Goal: Transaction & Acquisition: Purchase product/service

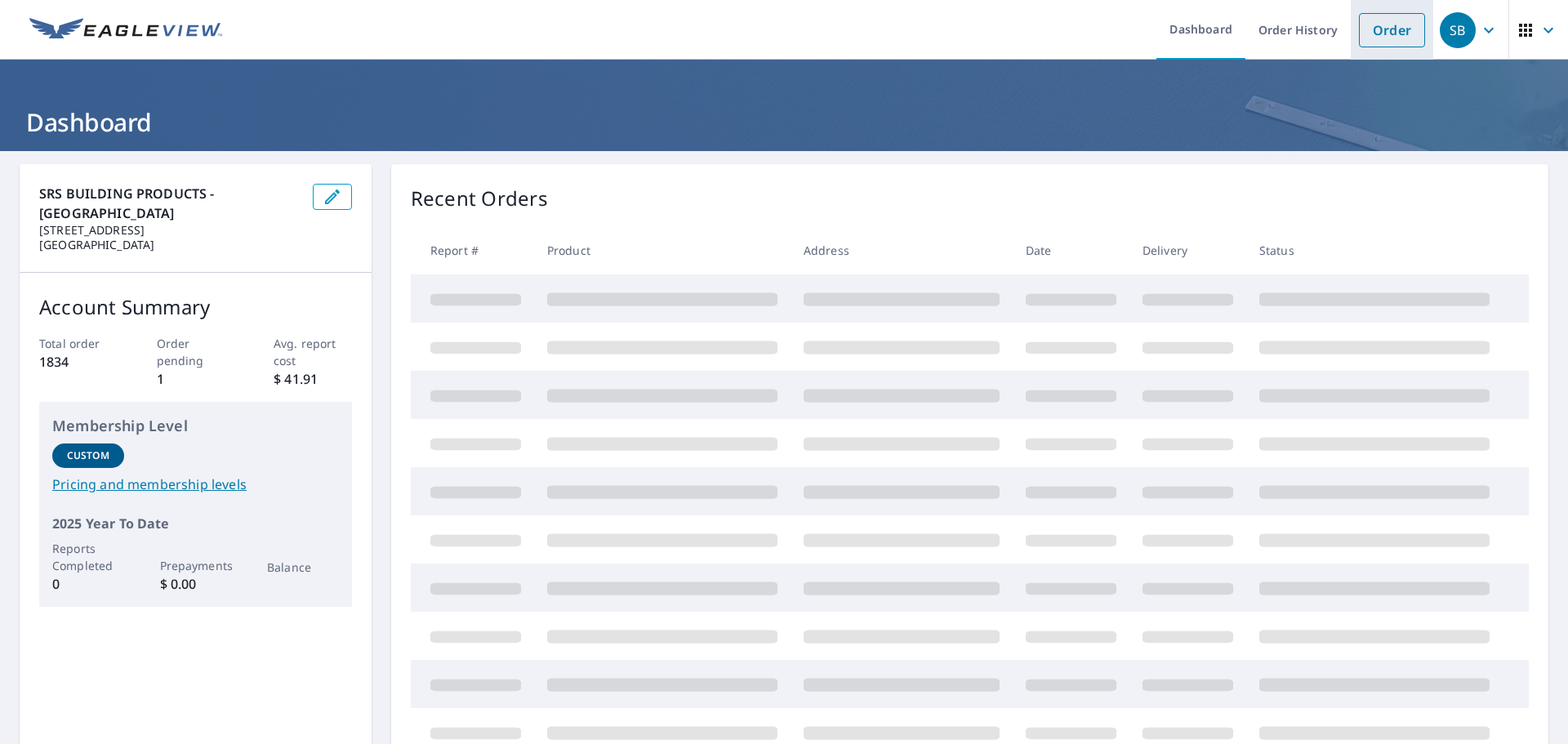
click at [1387, 27] on link "Order" at bounding box center [1392, 29] width 66 height 34
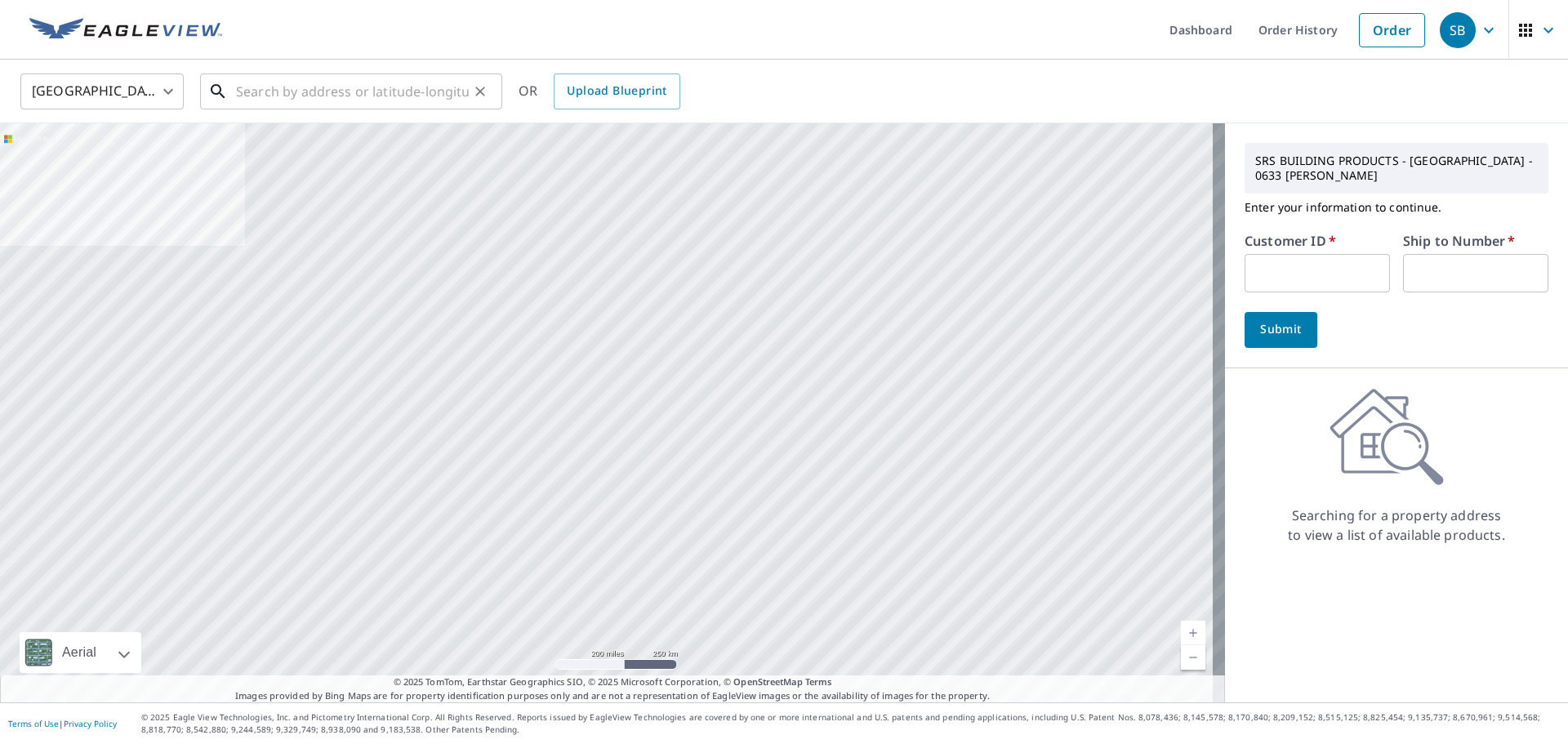
click at [349, 92] on input "text" at bounding box center [352, 92] width 233 height 46
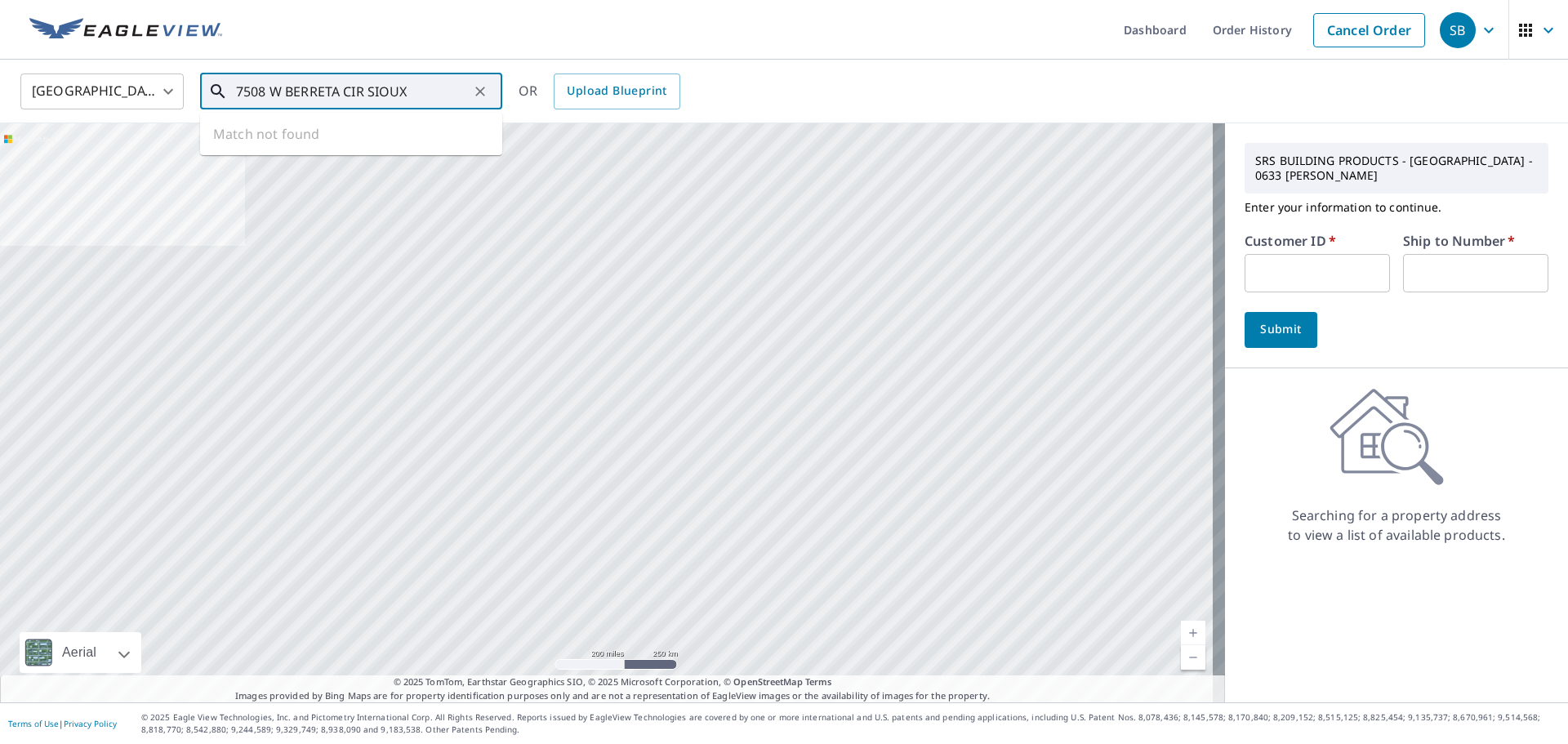
click at [365, 89] on input "7508 W BERRETA CIR SIOUX" at bounding box center [352, 92] width 233 height 46
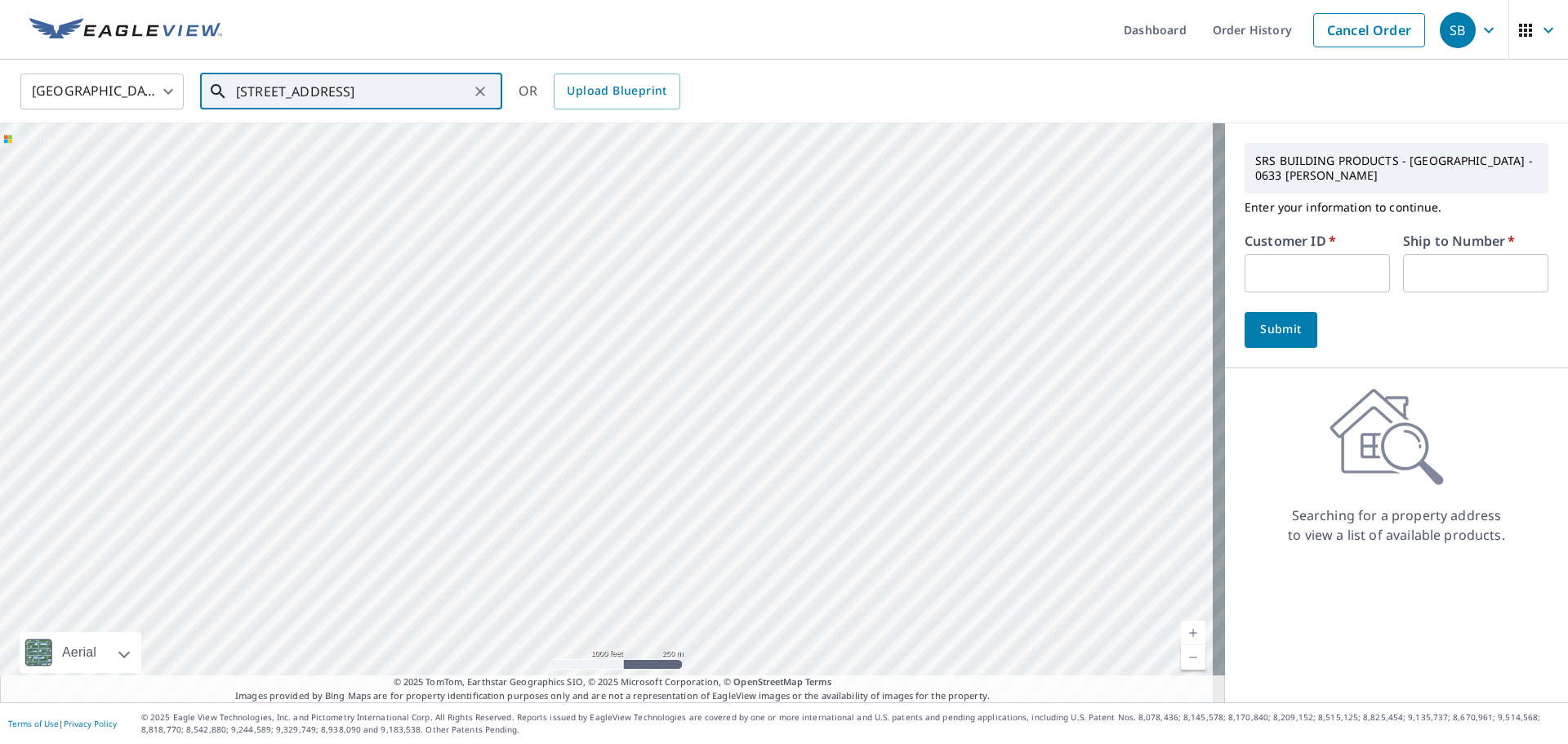
drag, startPoint x: 238, startPoint y: 359, endPoint x: 430, endPoint y: 371, distance: 192.4
click at [430, 371] on div at bounding box center [612, 413] width 1225 height 579
drag, startPoint x: 455, startPoint y: 285, endPoint x: 504, endPoint y: 470, distance: 191.4
click at [504, 470] on div at bounding box center [612, 413] width 1225 height 579
drag, startPoint x: 614, startPoint y: 360, endPoint x: 643, endPoint y: 443, distance: 87.9
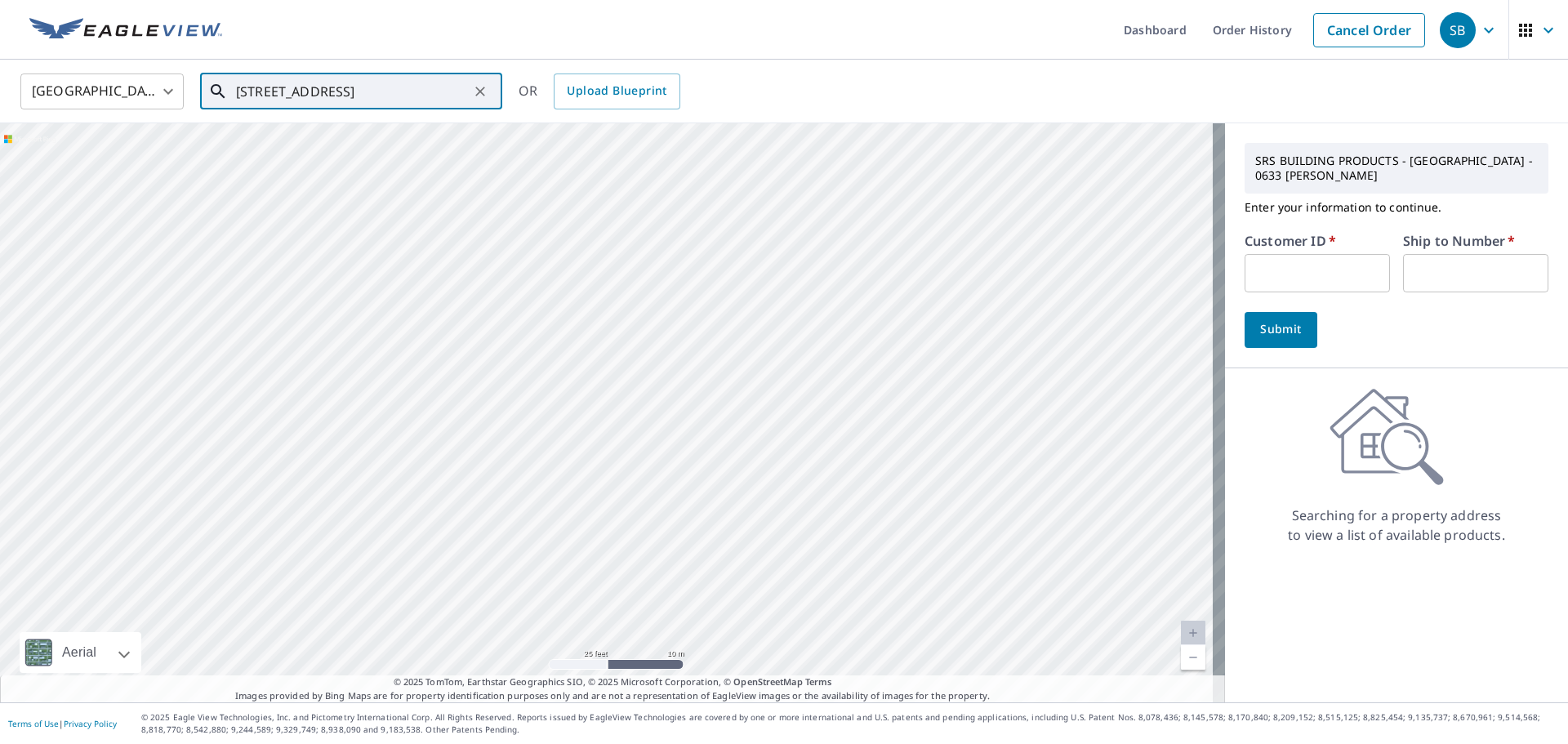
click at [643, 443] on div at bounding box center [612, 413] width 1225 height 579
click at [268, 92] on input "[STREET_ADDRESS]" at bounding box center [352, 92] width 233 height 46
type input "[STREET_ADDRESS]"
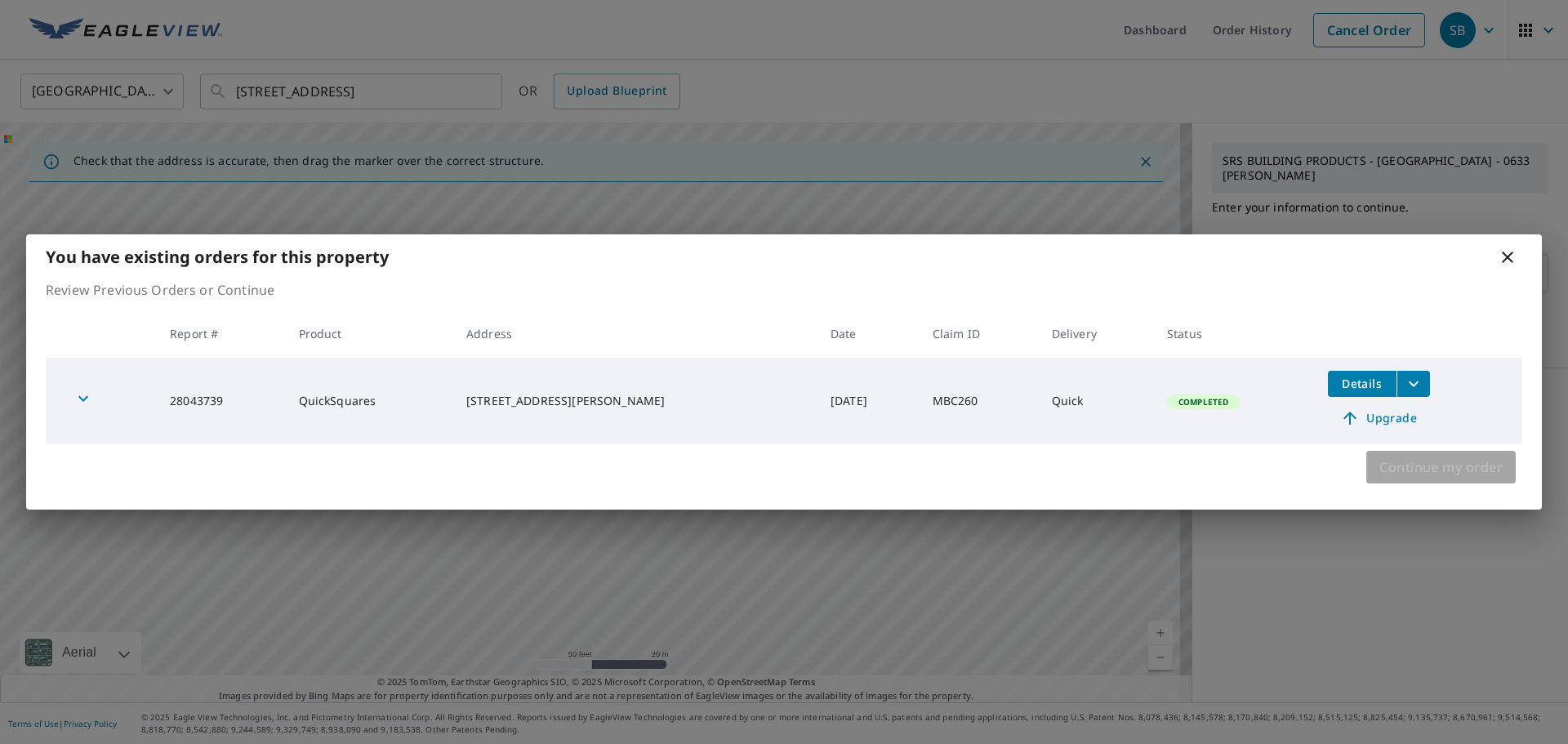
click at [1399, 465] on span "Continue my order" at bounding box center [1441, 467] width 123 height 23
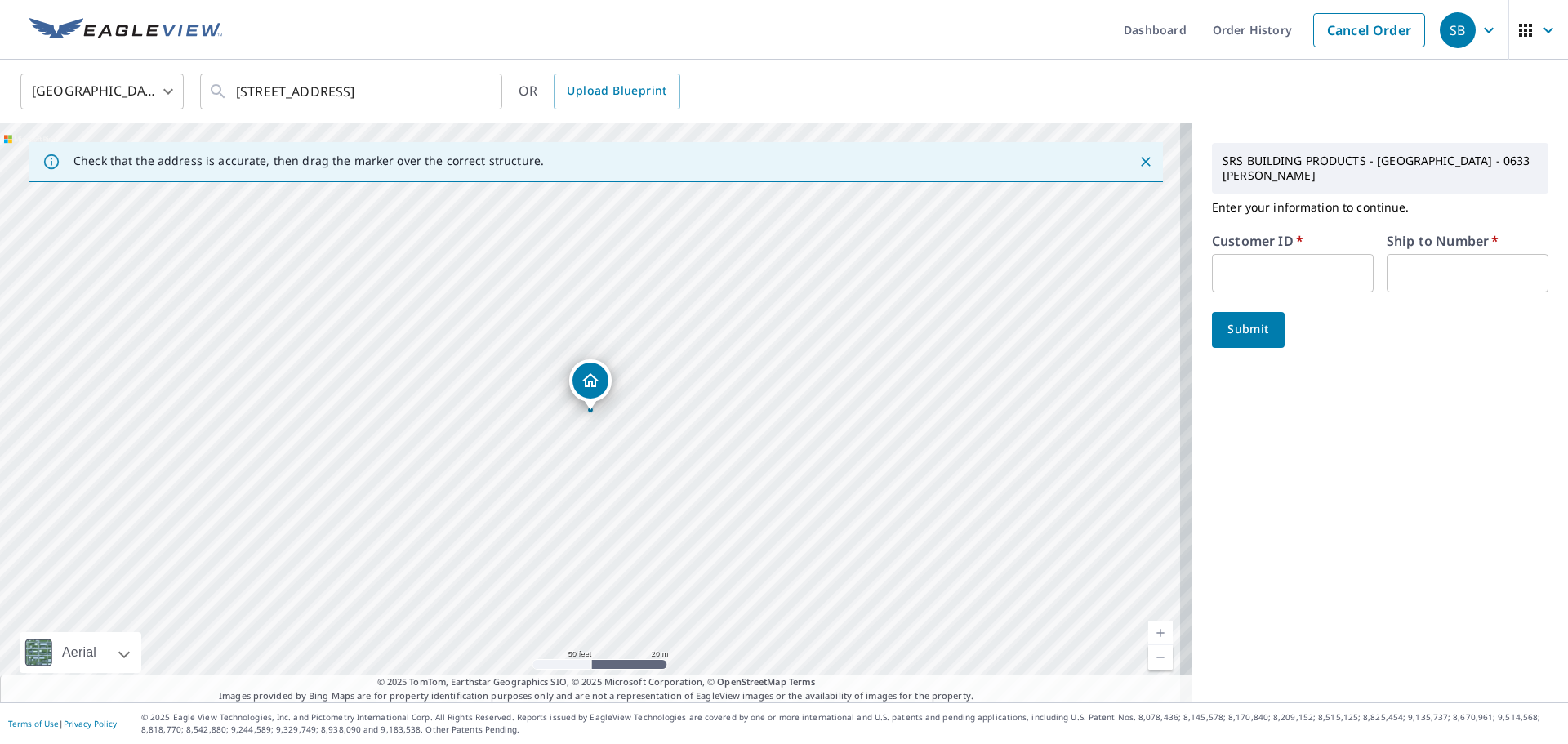
click at [1284, 263] on input "text" at bounding box center [1293, 273] width 162 height 39
type input "EBR633"
click at [483, 88] on icon "Clear" at bounding box center [480, 91] width 10 height 10
type input "1"
click at [442, 80] on input "text" at bounding box center [352, 92] width 233 height 46
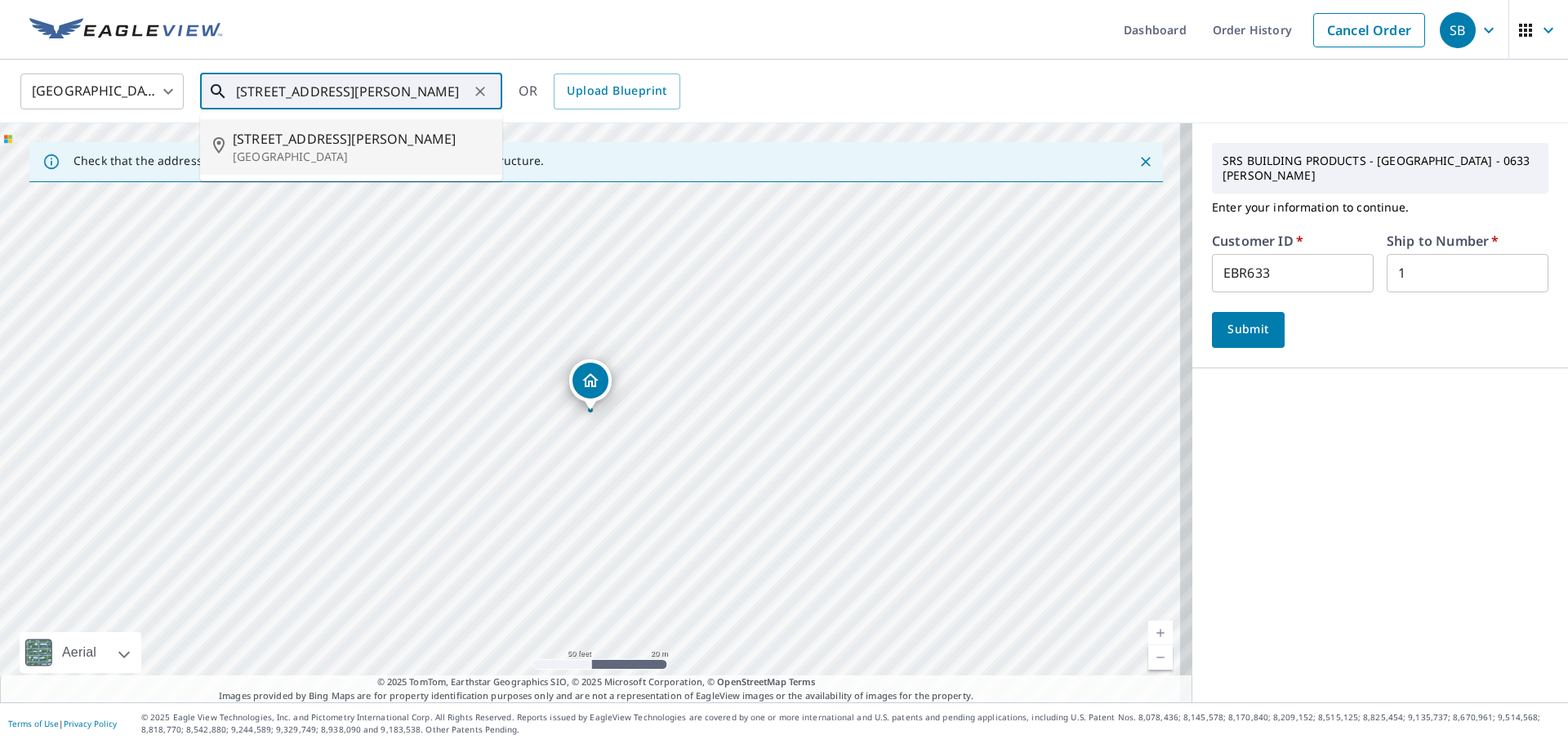
click at [343, 146] on span "[STREET_ADDRESS][PERSON_NAME]" at bounding box center [361, 138] width 257 height 19
type input "[STREET_ADDRESS][PERSON_NAME]"
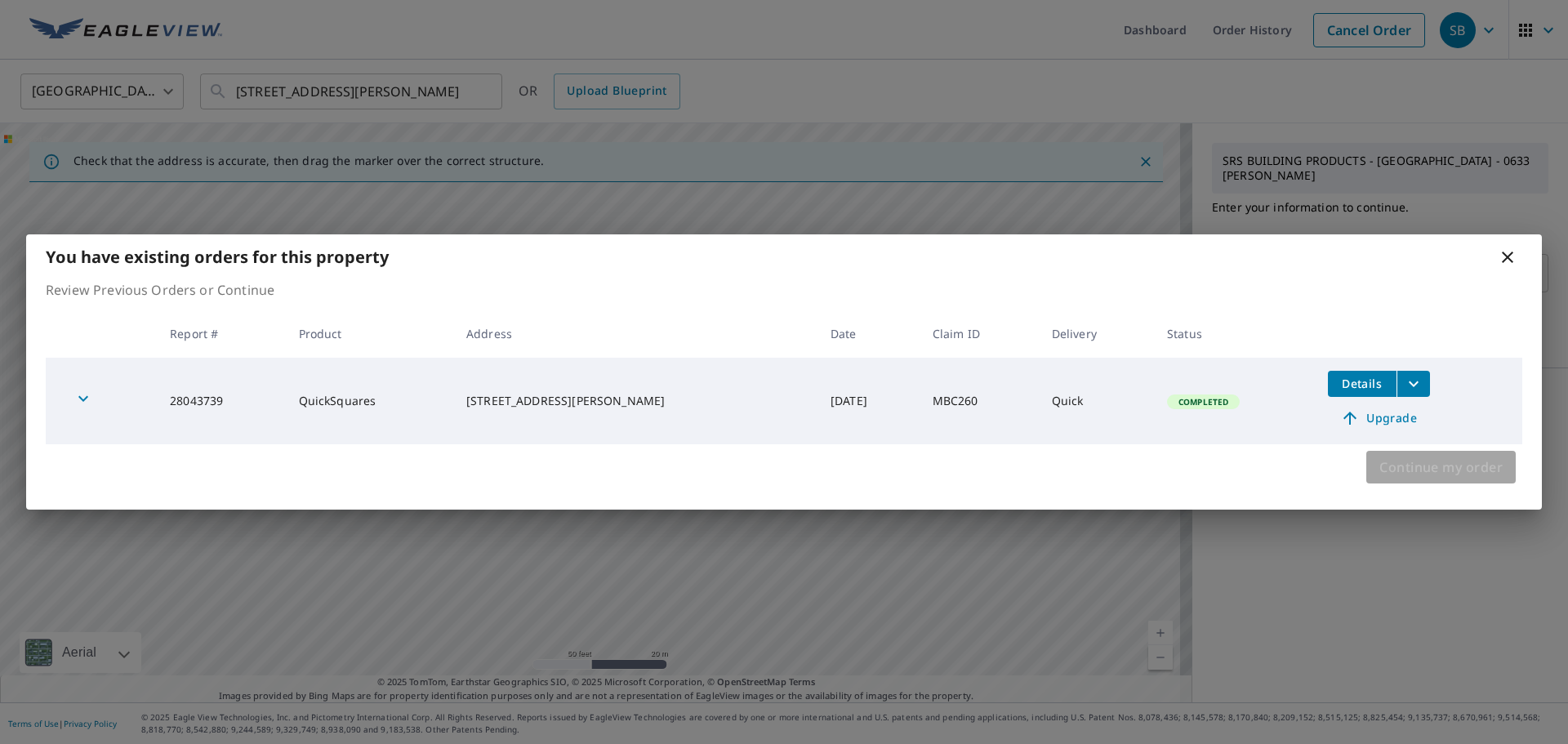
click at [1428, 471] on span "Continue my order" at bounding box center [1441, 467] width 123 height 23
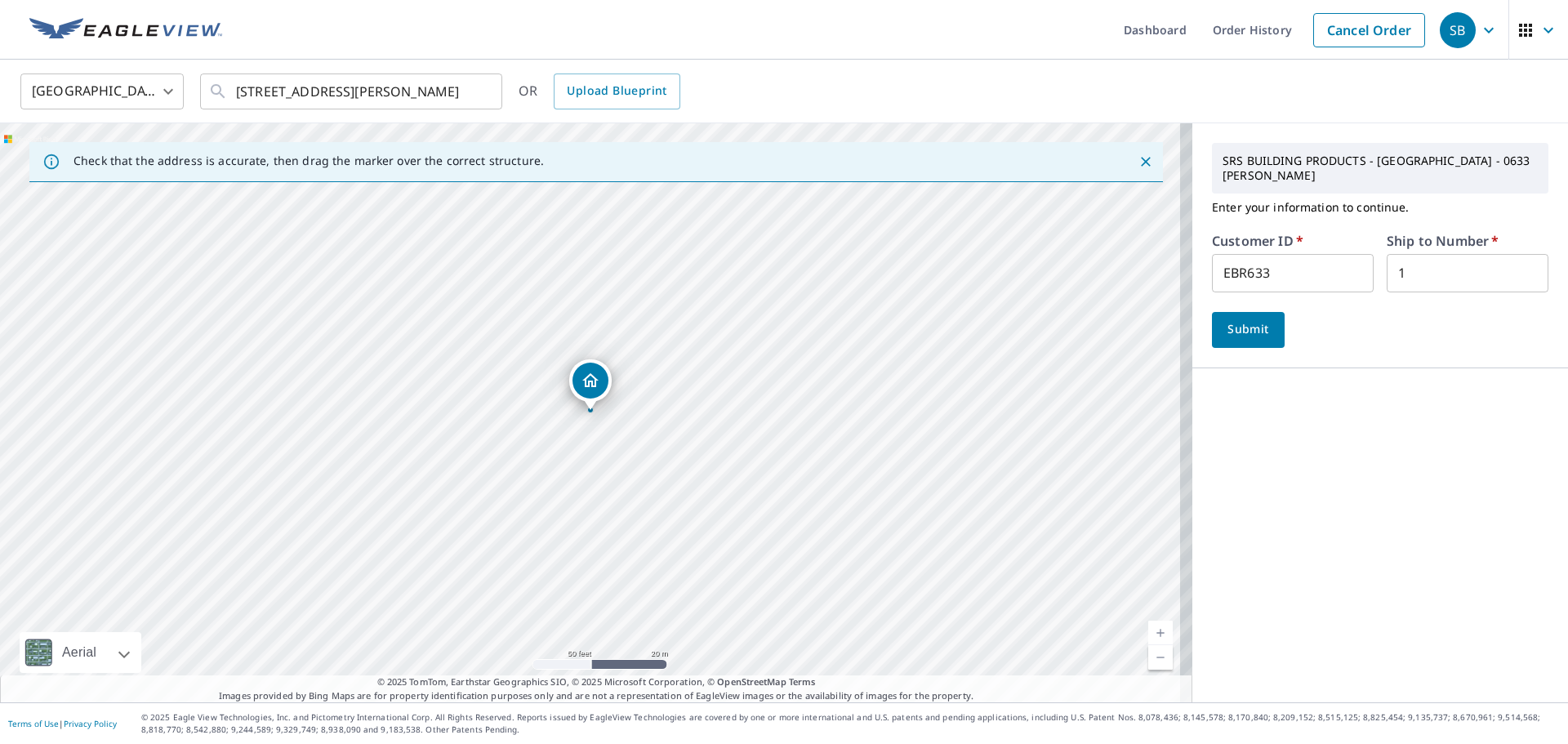
click at [1226, 320] on span "Submit" at bounding box center [1248, 330] width 47 height 20
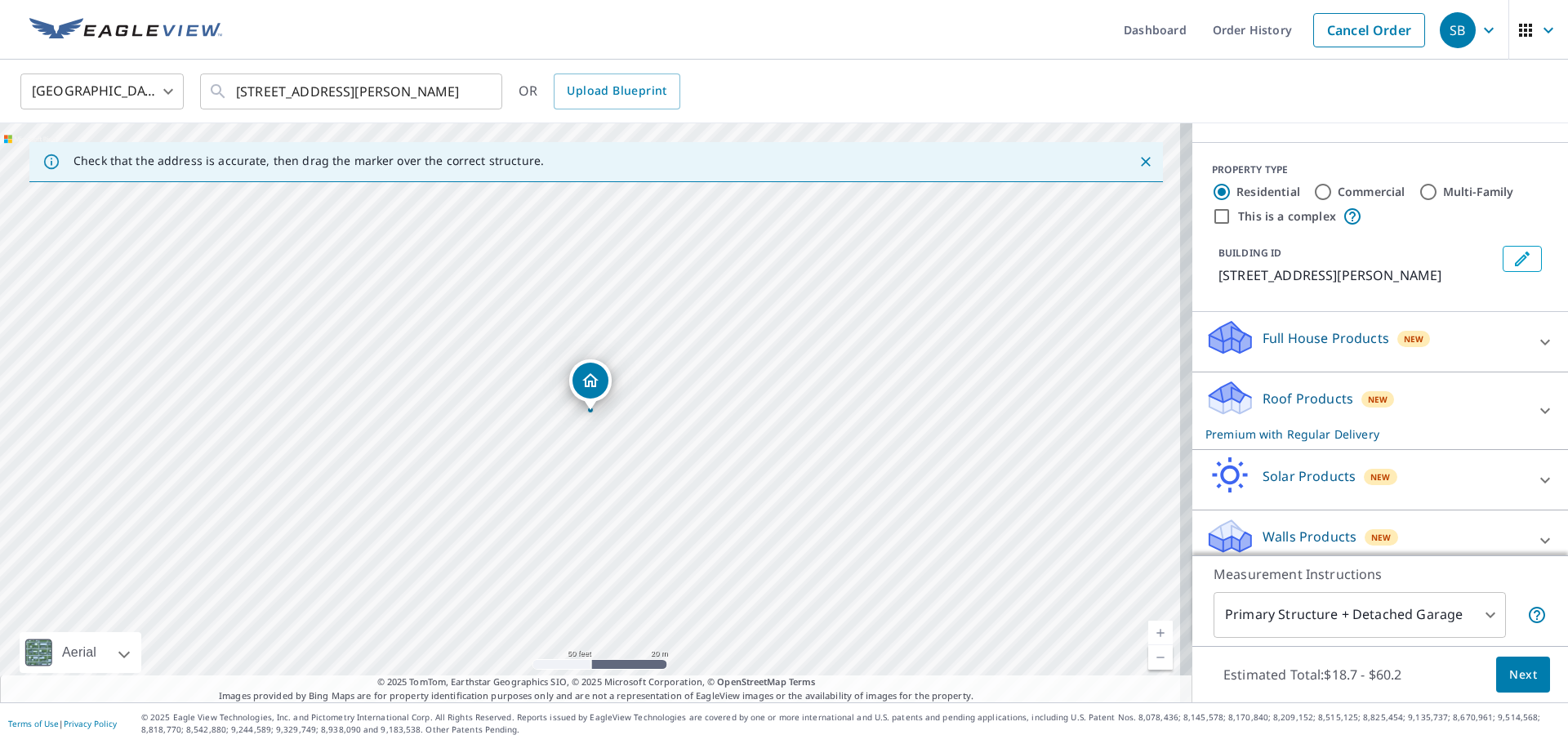
scroll to position [164, 0]
drag, startPoint x: 1498, startPoint y: 559, endPoint x: 1499, endPoint y: 575, distance: 16.0
click at [1499, 575] on div "Measurement Instructions Primary Structure + Detached Garage 1 ​" at bounding box center [1380, 600] width 376 height 90
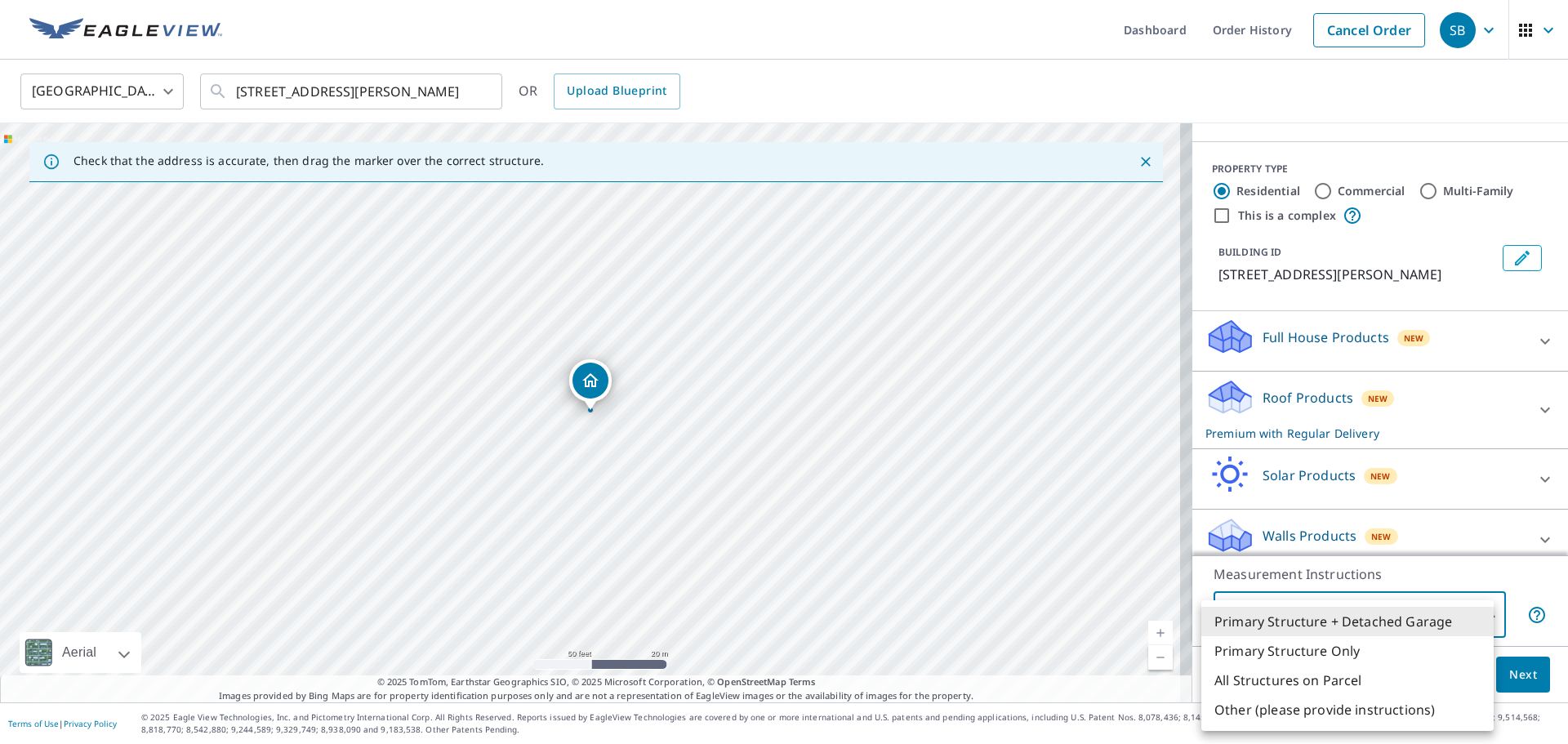
click at [1477, 618] on body "SB SB Dashboard Order History Cancel Order SB [GEOGRAPHIC_DATA] [GEOGRAPHIC_DAT…" at bounding box center [784, 372] width 1568 height 744
click at [1297, 648] on li "Primary Structure Only" at bounding box center [1348, 651] width 293 height 29
type input "2"
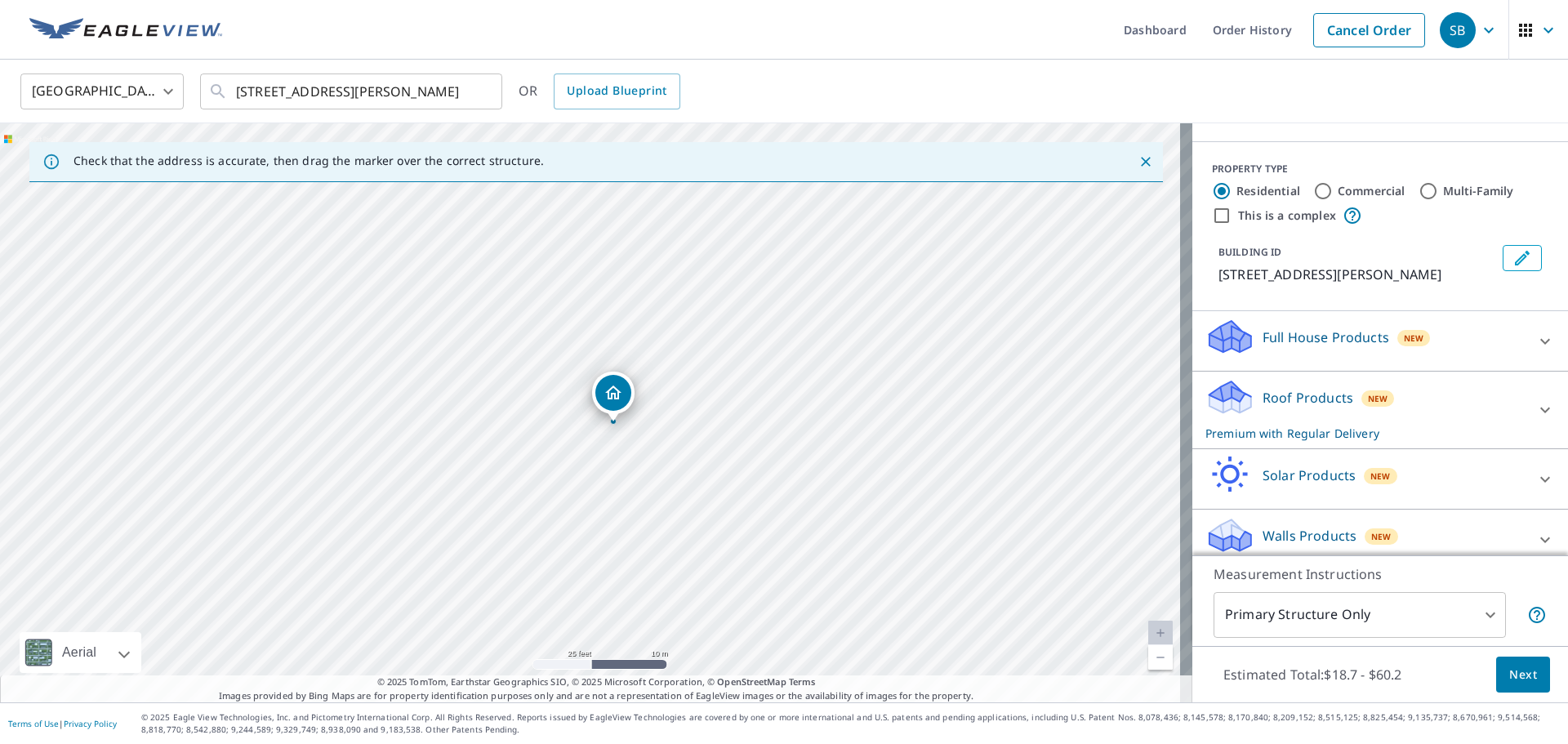
click at [1509, 674] on span "Next" at bounding box center [1523, 675] width 28 height 20
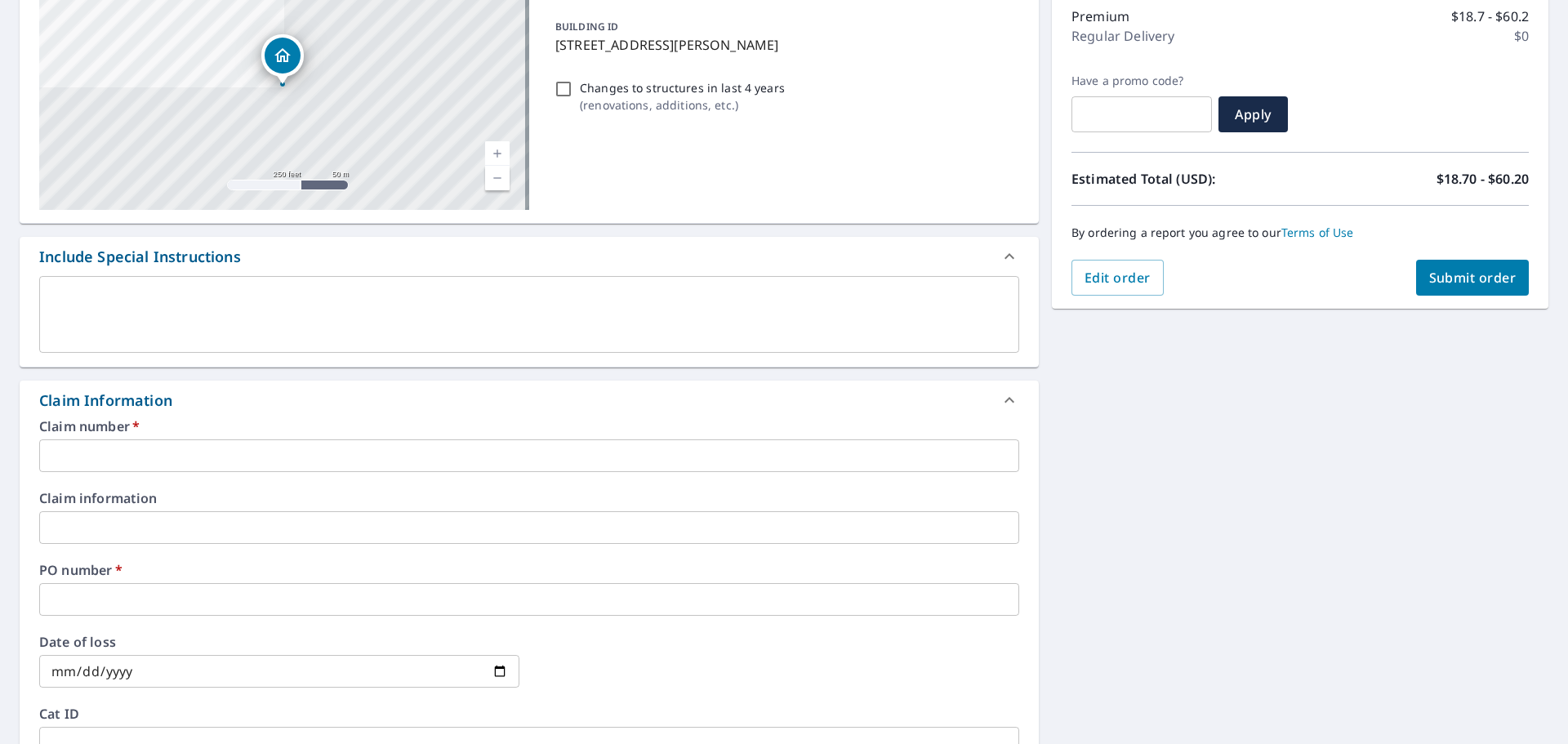
scroll to position [245, 0]
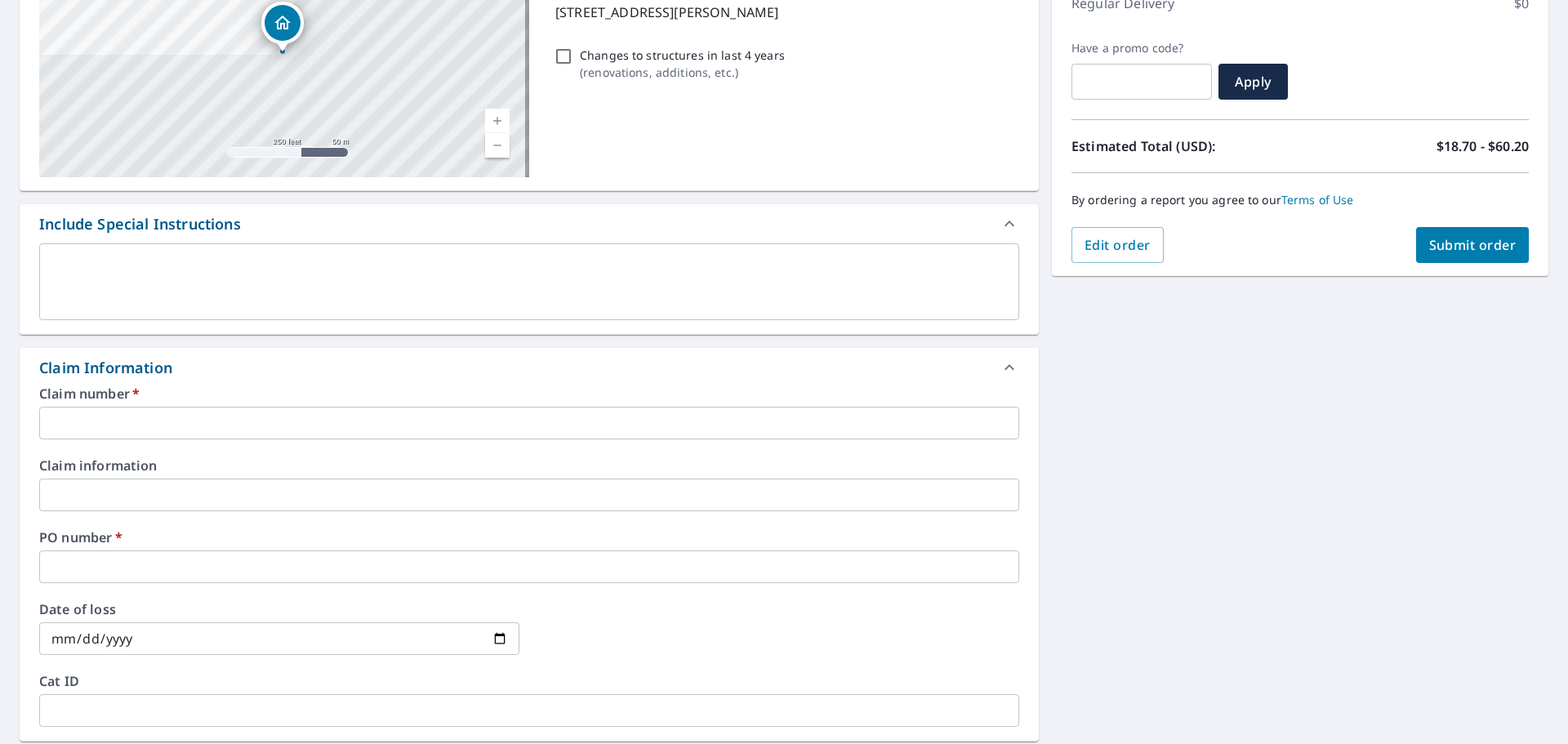
click at [382, 429] on input "text" at bounding box center [529, 423] width 980 height 32
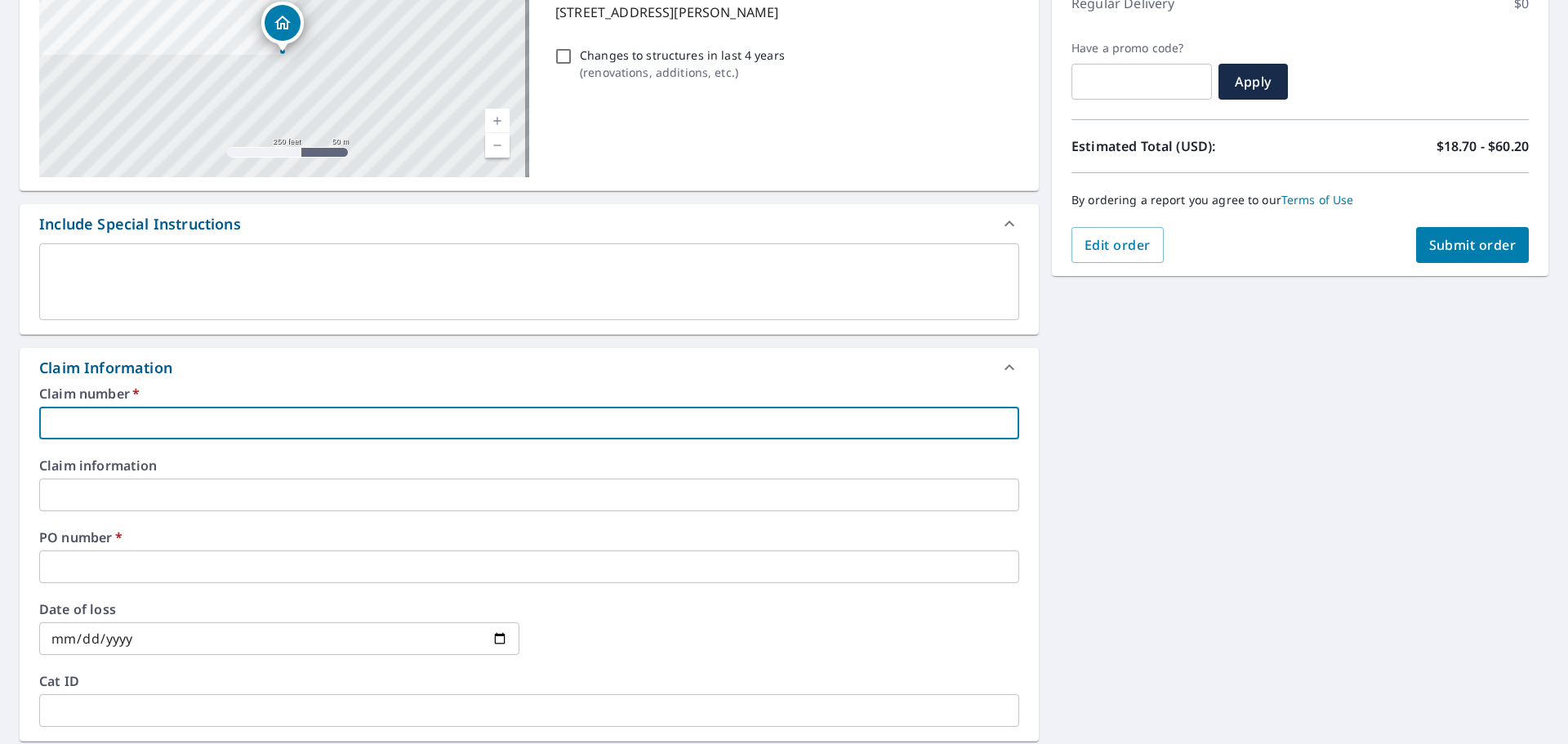
type input "7"
checkbox input "true"
type input "78"
checkbox input "true"
type input "780"
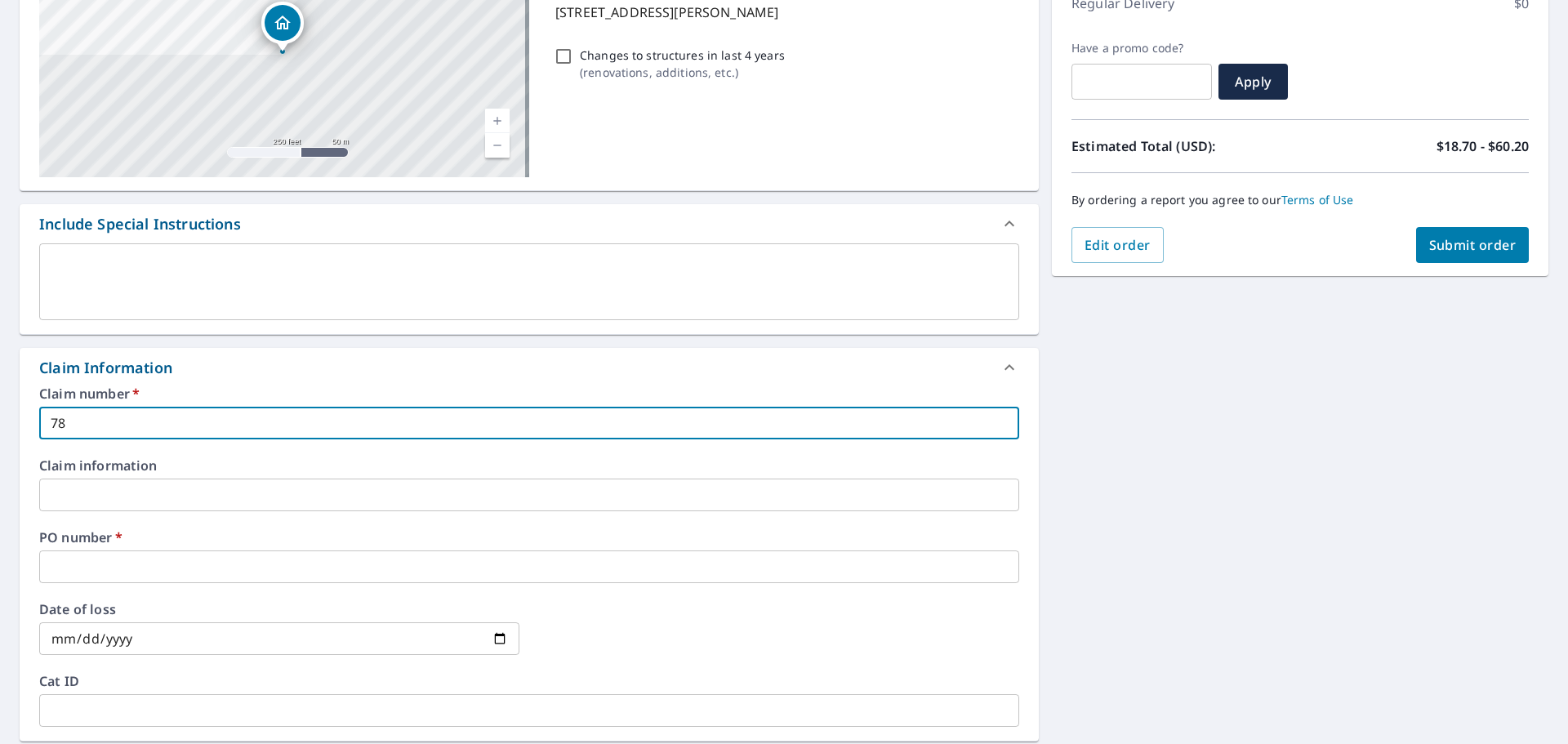
checkbox input "true"
type input "7805"
checkbox input "true"
type input "7805"
checkbox input "true"
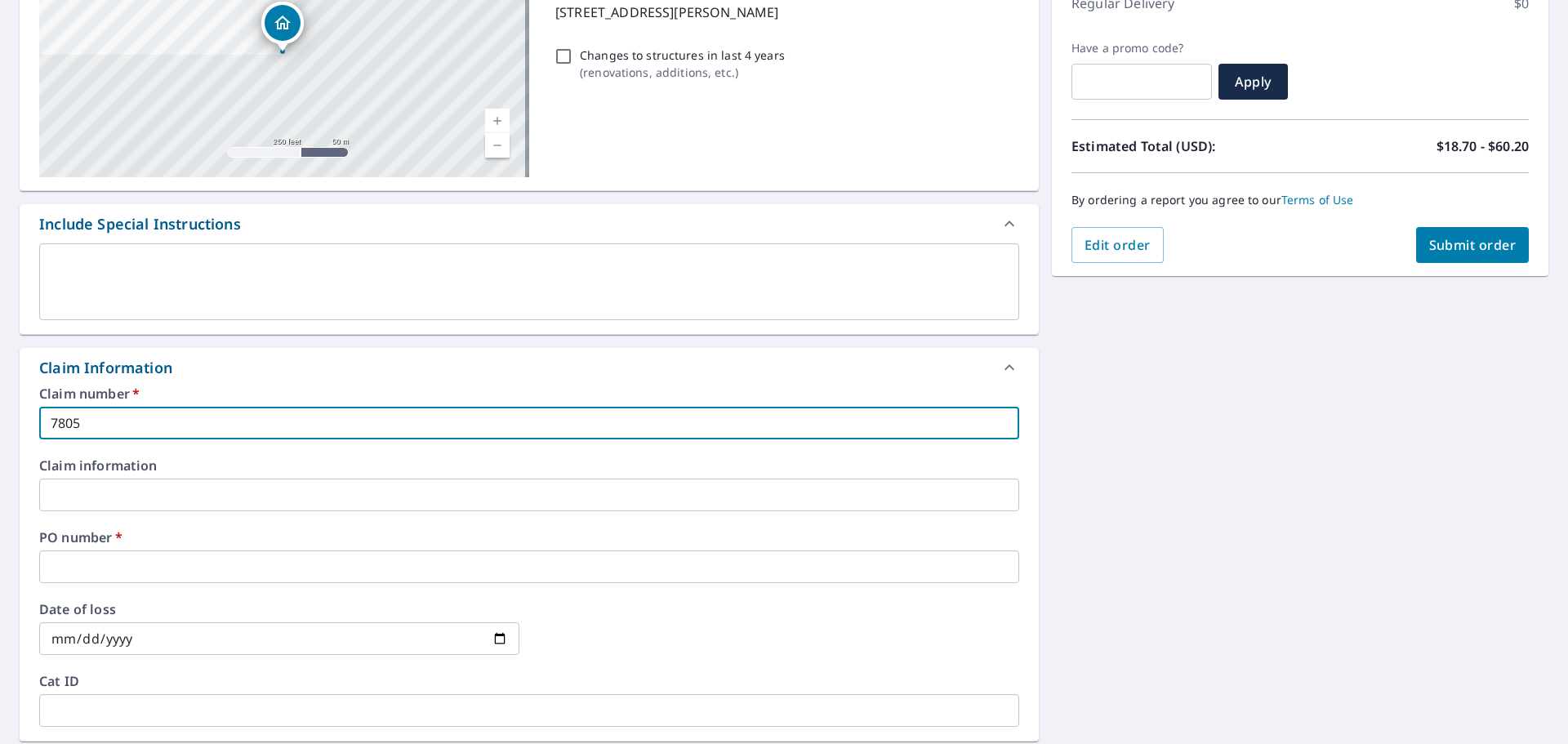
type input "7805 W"
checkbox input "true"
type input "7805 W"
checkbox input "true"
type input "7805 W B"
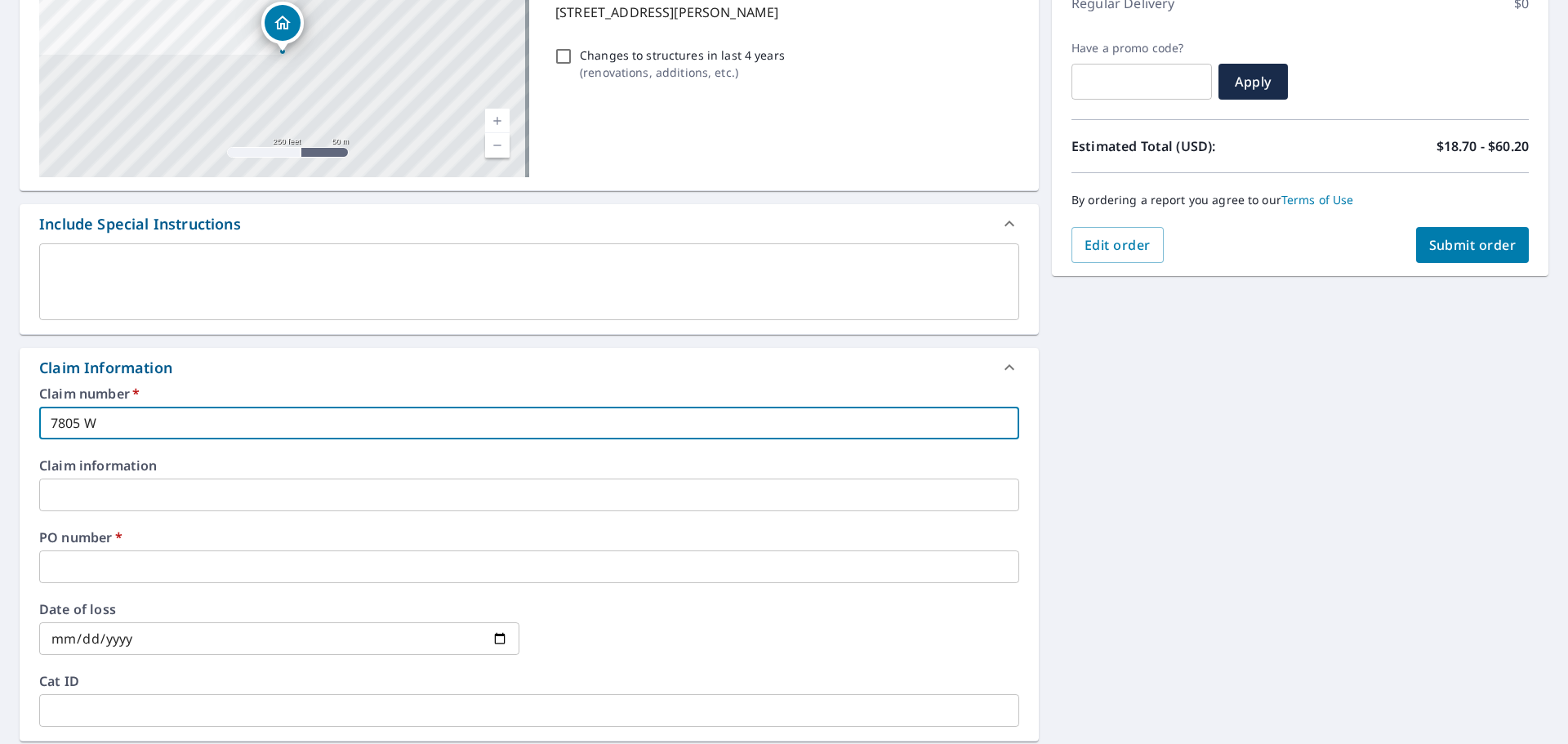
checkbox input "true"
type input "7805 W BE"
checkbox input "true"
type input "7805 W BER"
checkbox input "true"
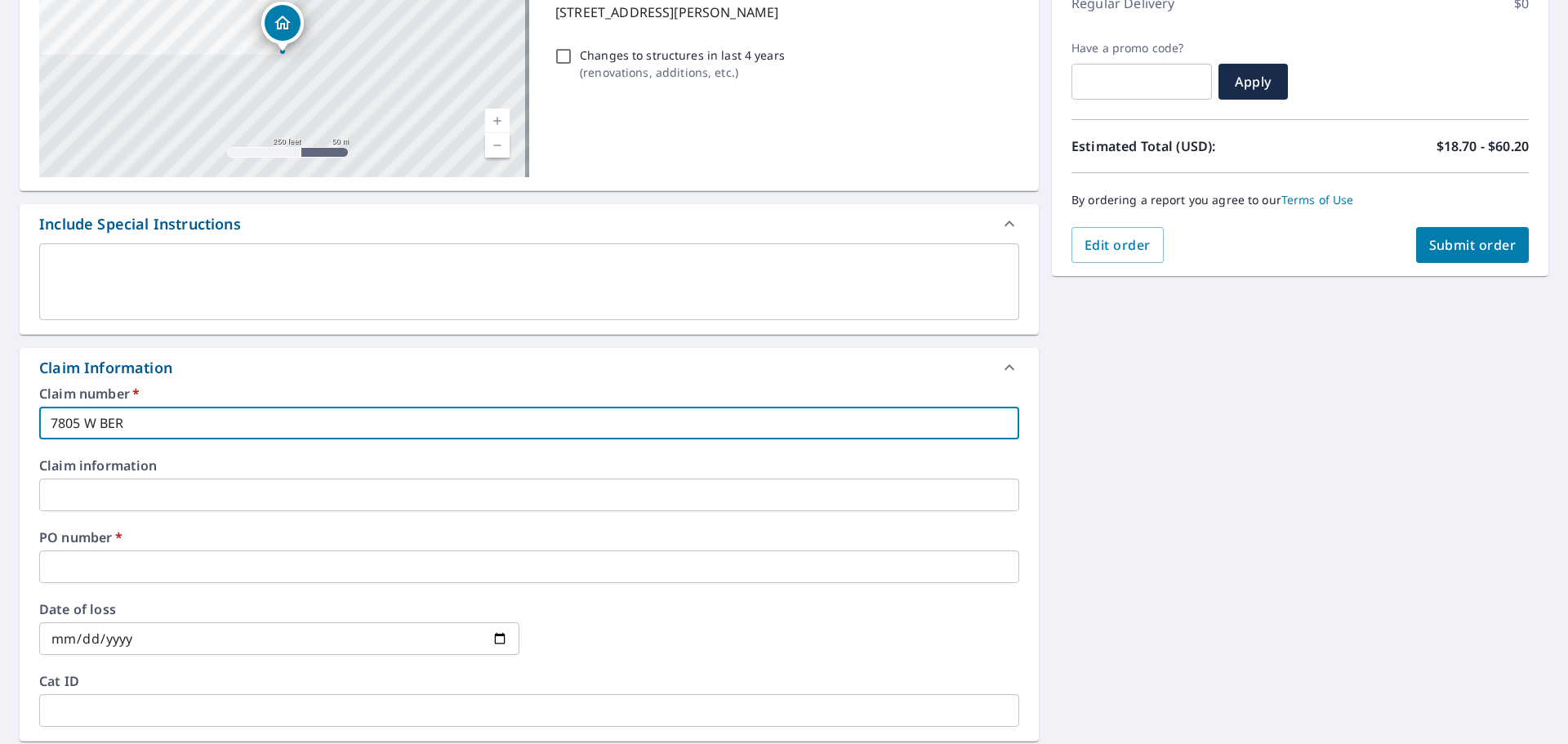
type input "7805 W BERE"
checkbox input "true"
type input "7805 W BER"
checkbox input "true"
type input "7805 W BERR"
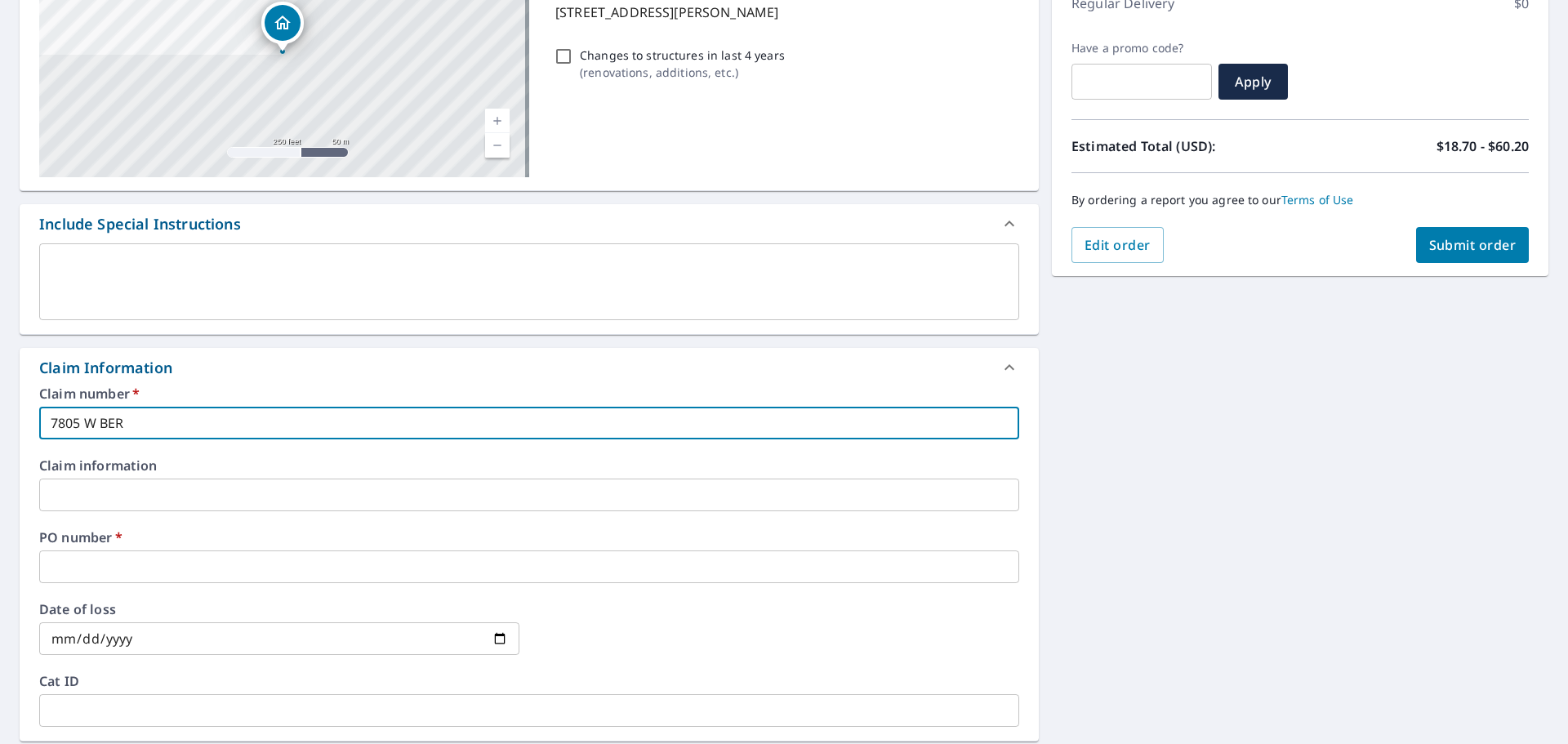
checkbox input "true"
type input "7805 W BERRE"
checkbox input "true"
type input "7805 W BERRET"
checkbox input "true"
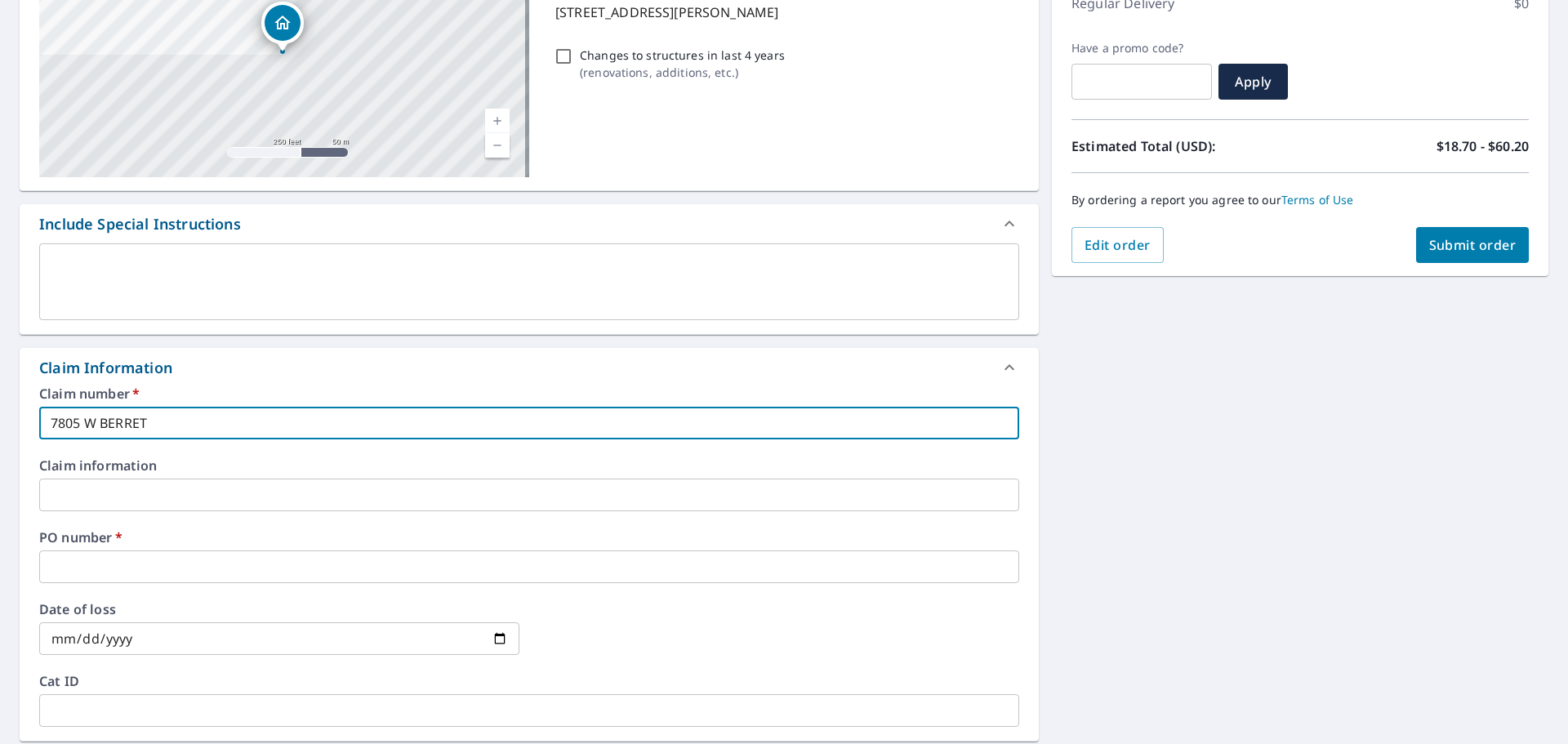
type input "7805 W [PERSON_NAME]"
checkbox input "true"
type input "7805 W [PERSON_NAME]"
checkbox input "true"
type input "7805 W [PERSON_NAME]"
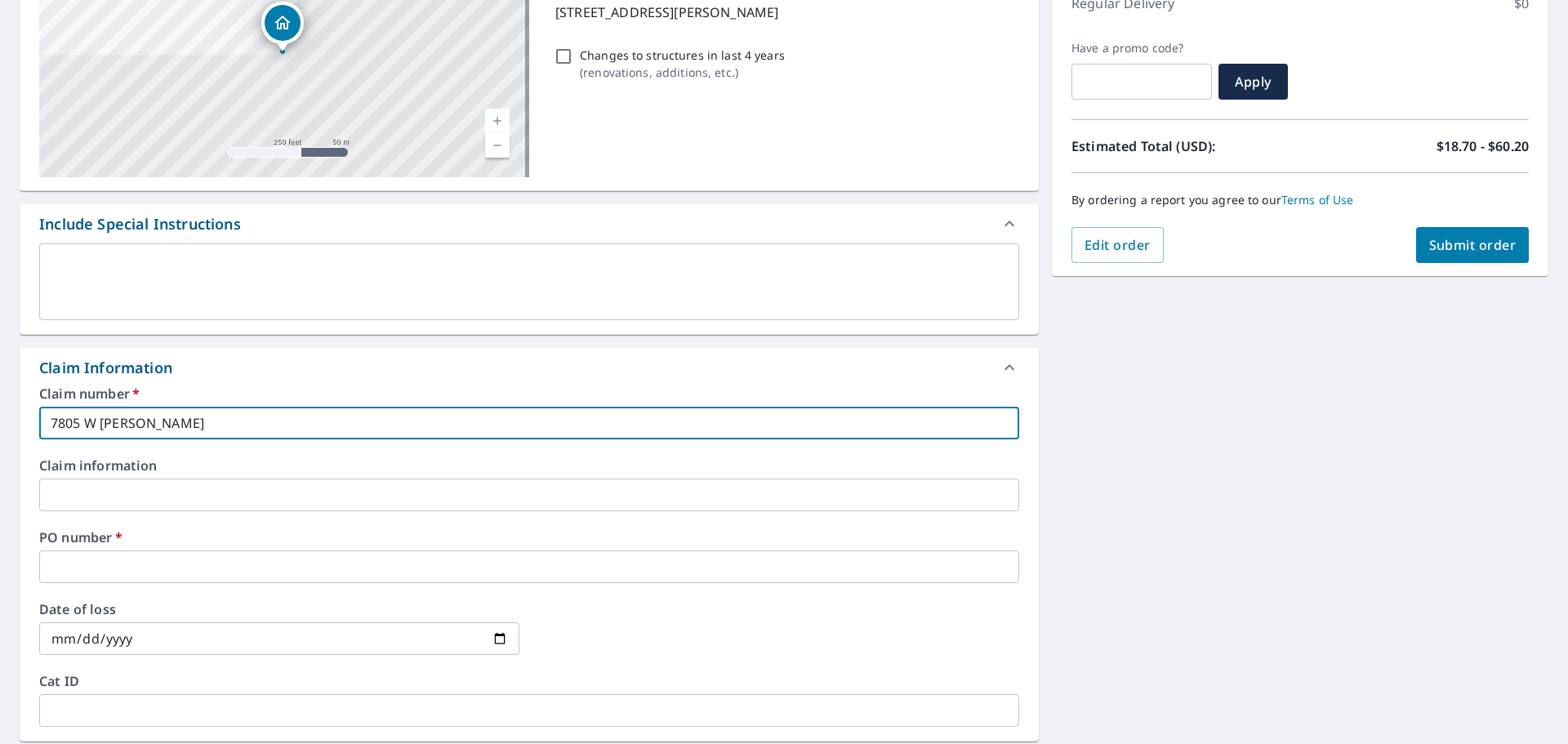
checkbox input "true"
type input "7805 W [PERSON_NAME] C"
checkbox input "true"
type input "7805 W [PERSON_NAME]"
checkbox input "true"
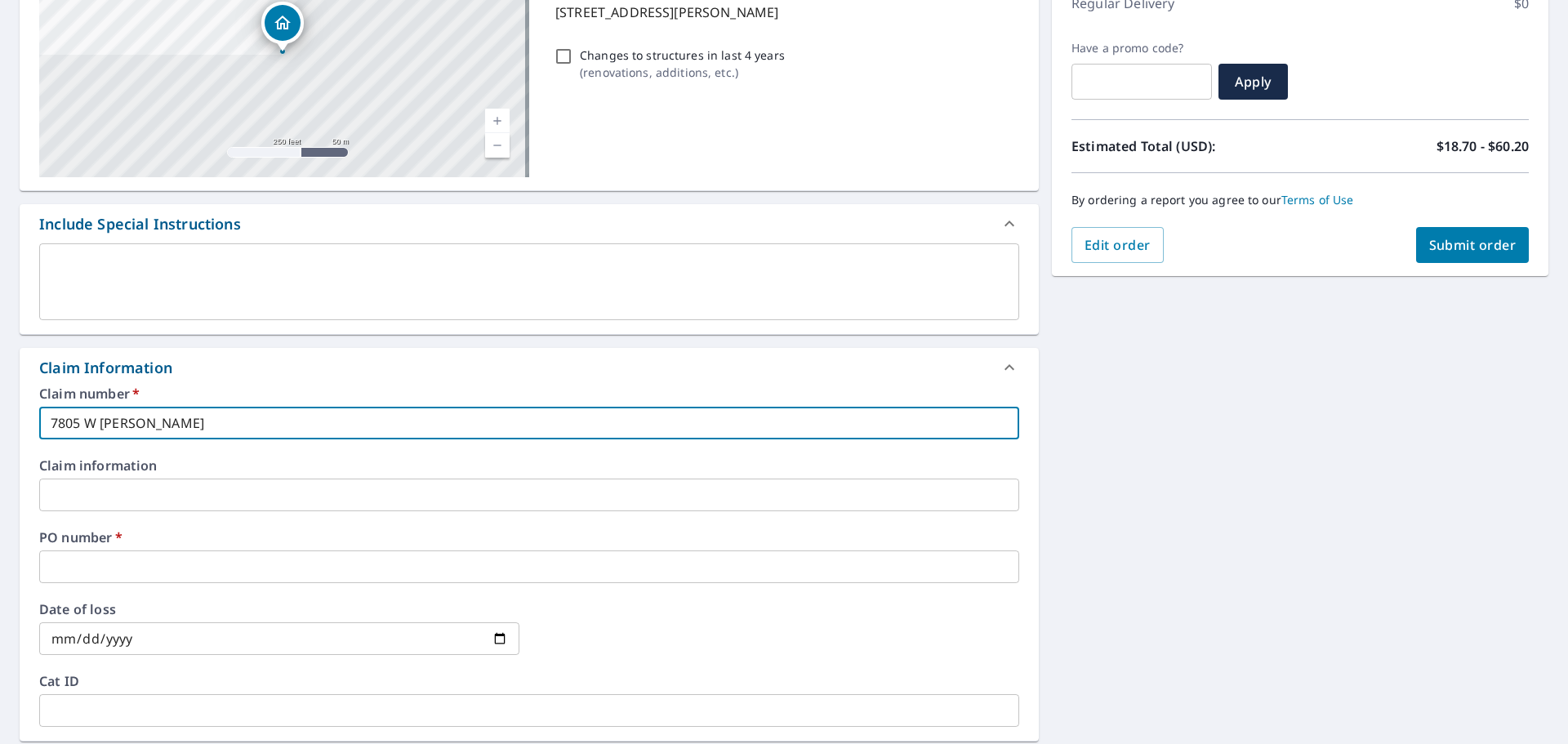
type input "[STREET_ADDRESS][PERSON_NAME]"
checkbox input "true"
type input "7805 W [PERSON_NAME] CIRC"
checkbox input "true"
type input "7805 W [PERSON_NAME] CIRCL"
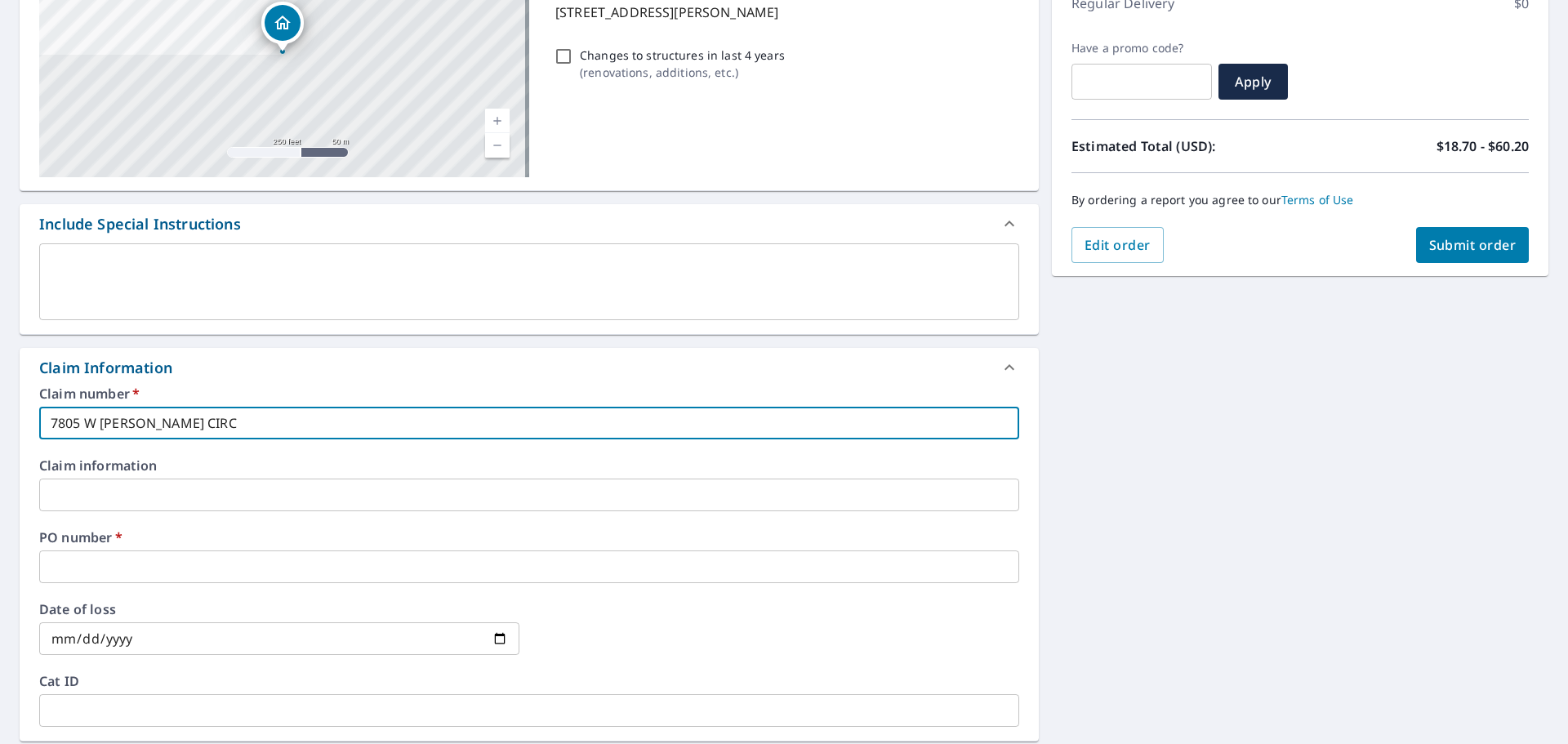
checkbox input "true"
type input "[STREET_ADDRESS][PERSON_NAME]"
checkbox input "true"
type input "[STREET_ADDRESS][PERSON_NAME]"
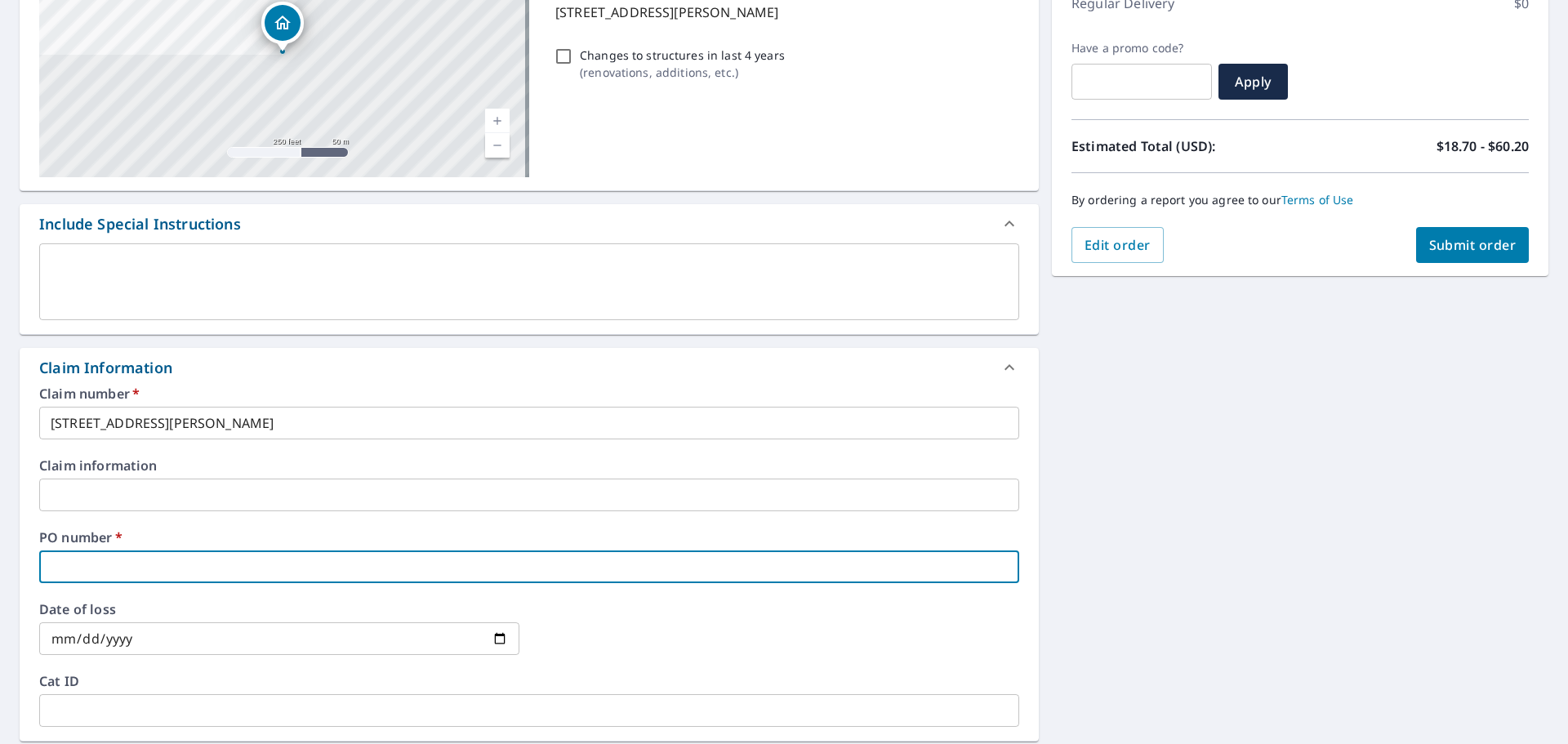
type input "7"
checkbox input "true"
type input "78"
checkbox input "true"
type input "780"
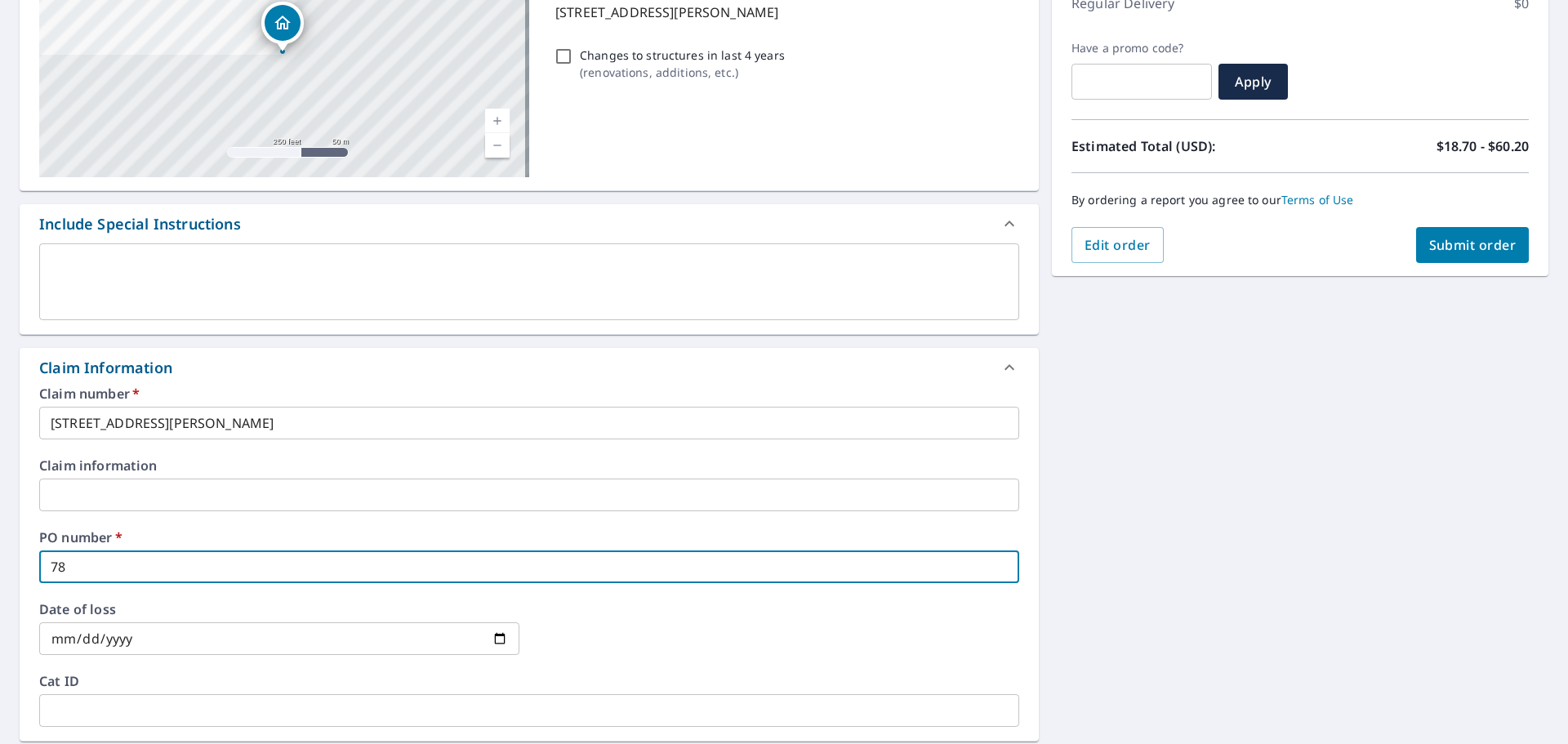
checkbox input "true"
type input "7805"
checkbox input "true"
type input "7805"
checkbox input "true"
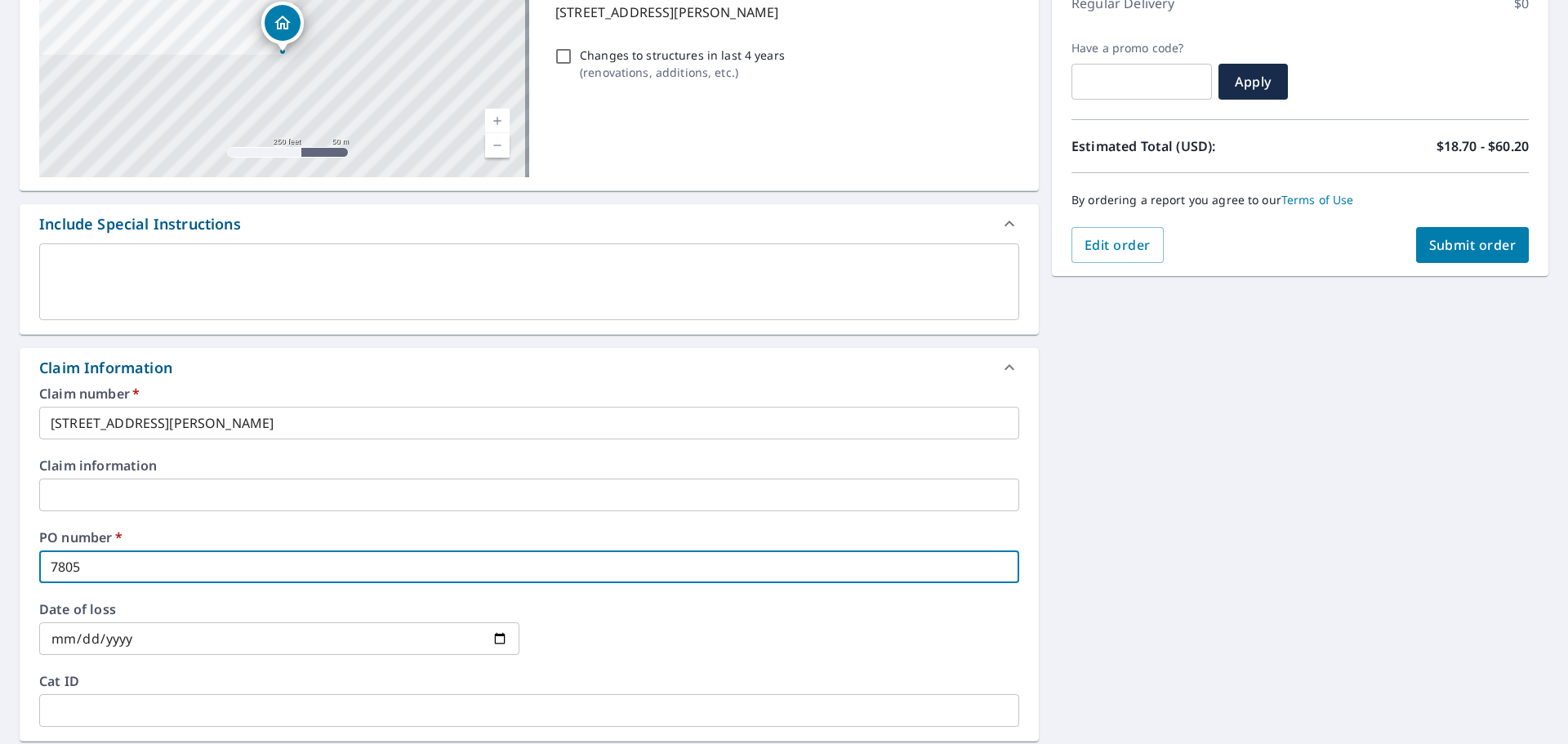
type input "7805 W"
checkbox input "true"
type input "7805 W"
checkbox input "true"
type input "7805 W B"
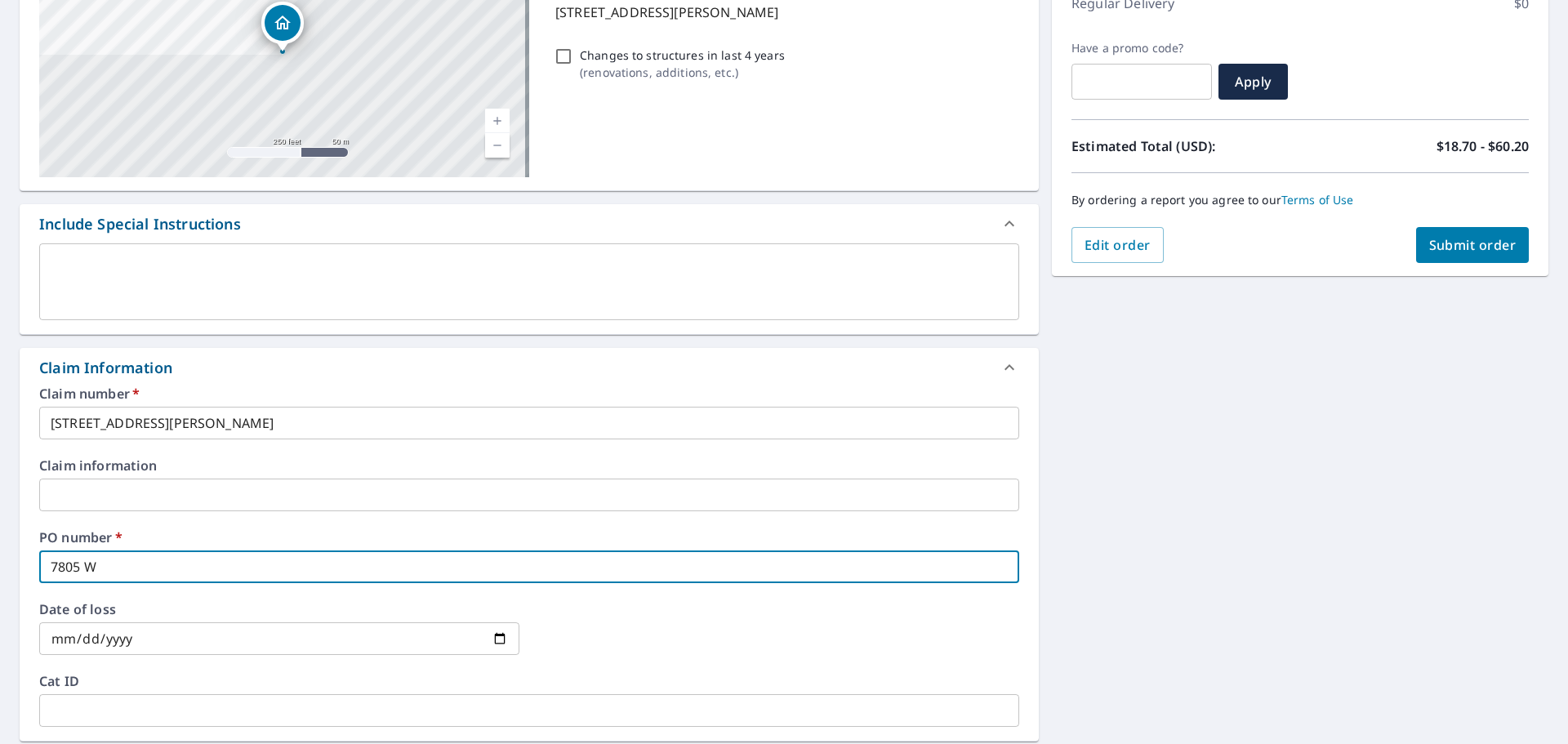
checkbox input "true"
type input "7805 W BE"
checkbox input "true"
type input "7805 W BER"
checkbox input "true"
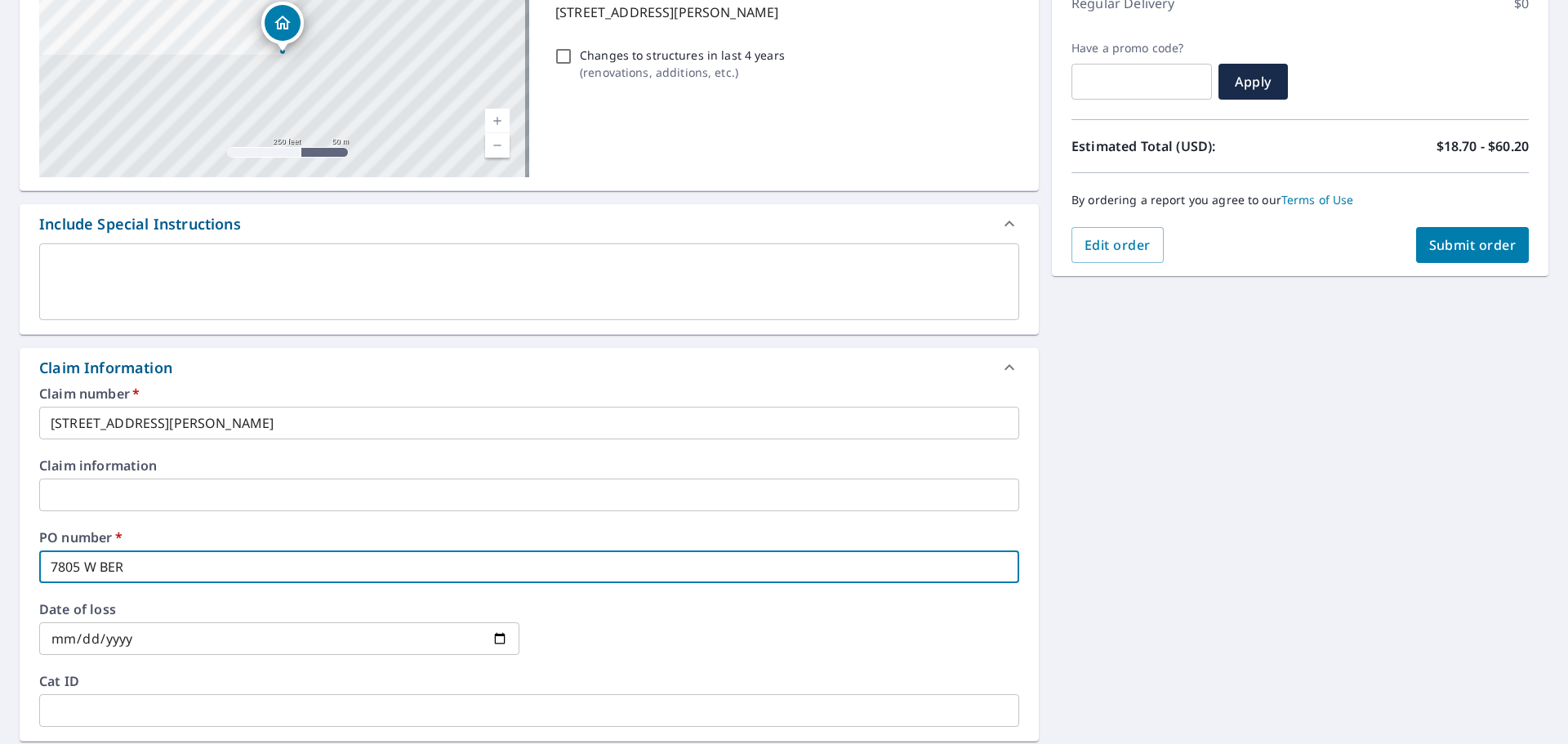
type input "7805 W BERE"
checkbox input "true"
type input "7805 W BERET"
checkbox input "true"
type input "7805 W BERETT"
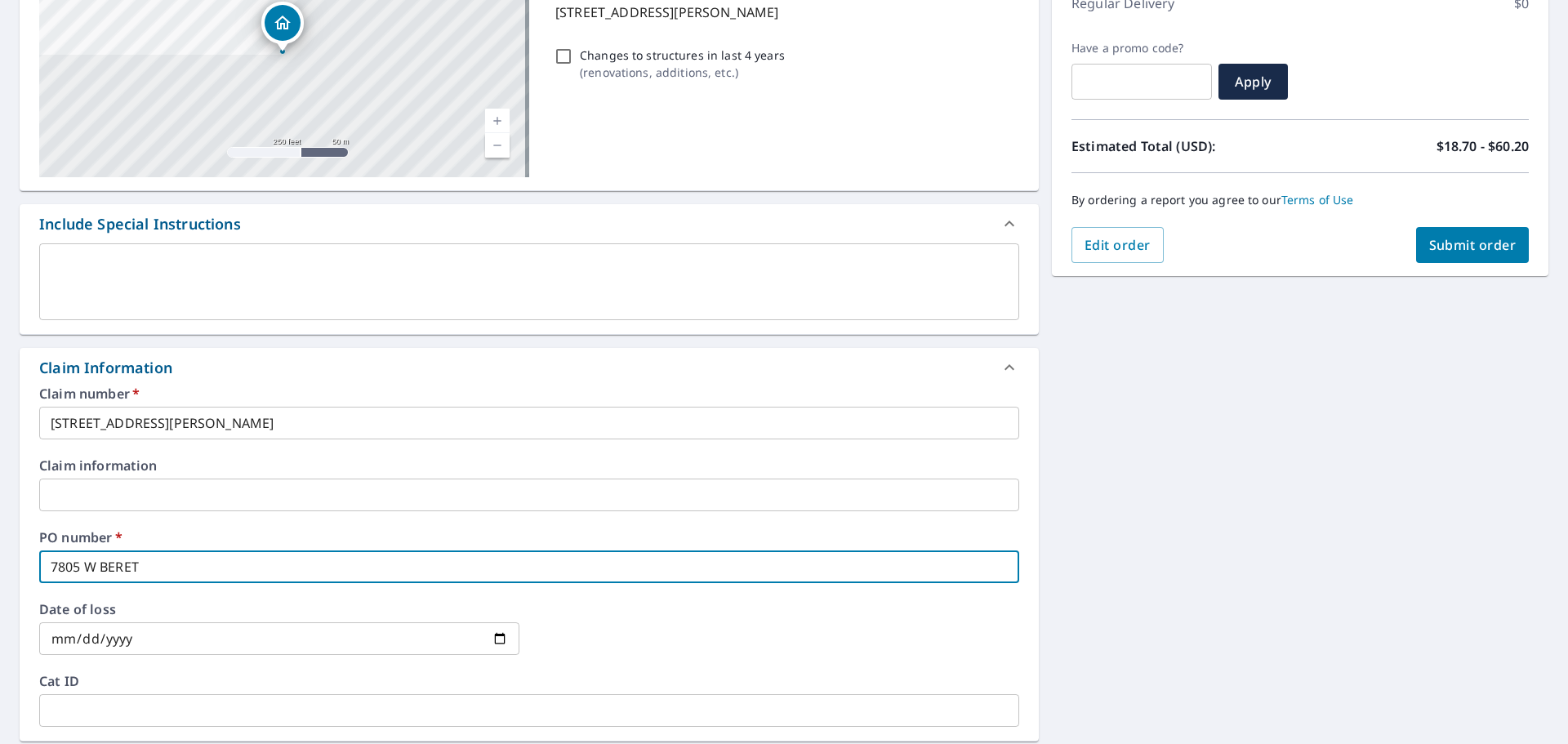
checkbox input "true"
type input "7805 W BERETTA"
checkbox input "true"
type input "7805 W BERETTA"
checkbox input "true"
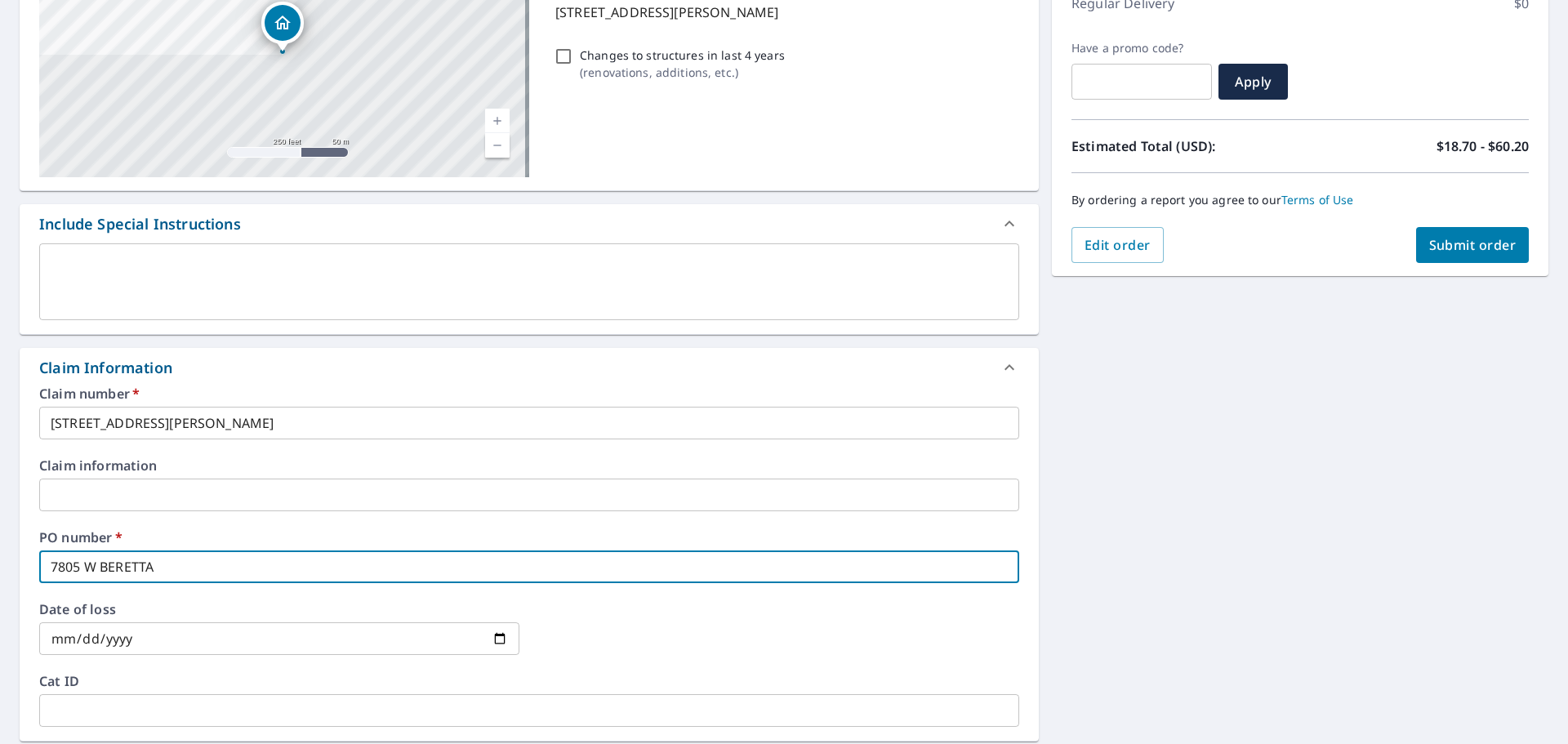
type input "7805 W BERETTA C"
checkbox input "true"
type input "7805 W BERETTA CI"
checkbox input "true"
type input "[STREET_ADDRESS]"
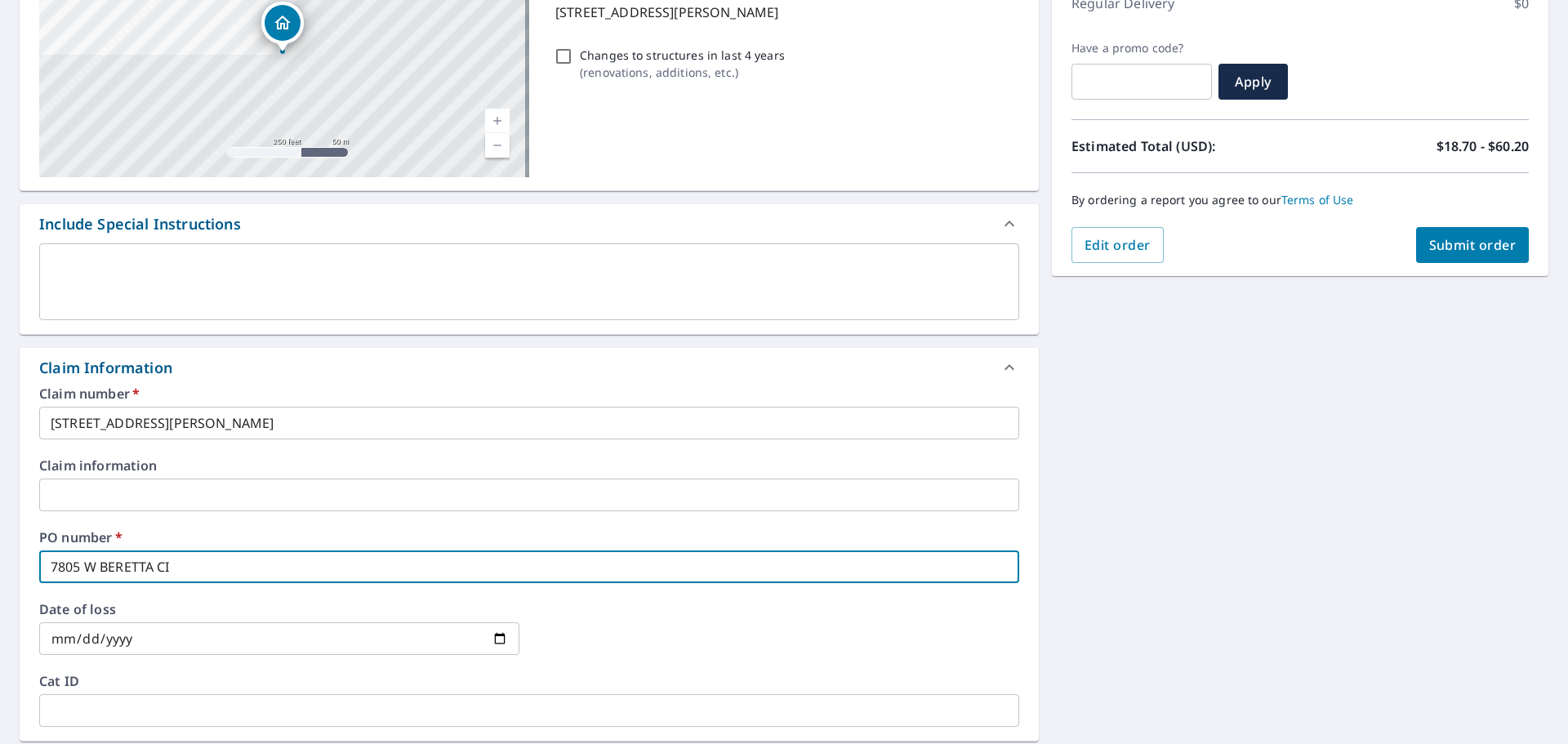
checkbox input "true"
type input "7805 W BERETTA CIRC"
checkbox input "true"
type input "7805 W BERETTA CIRCL"
checkbox input "true"
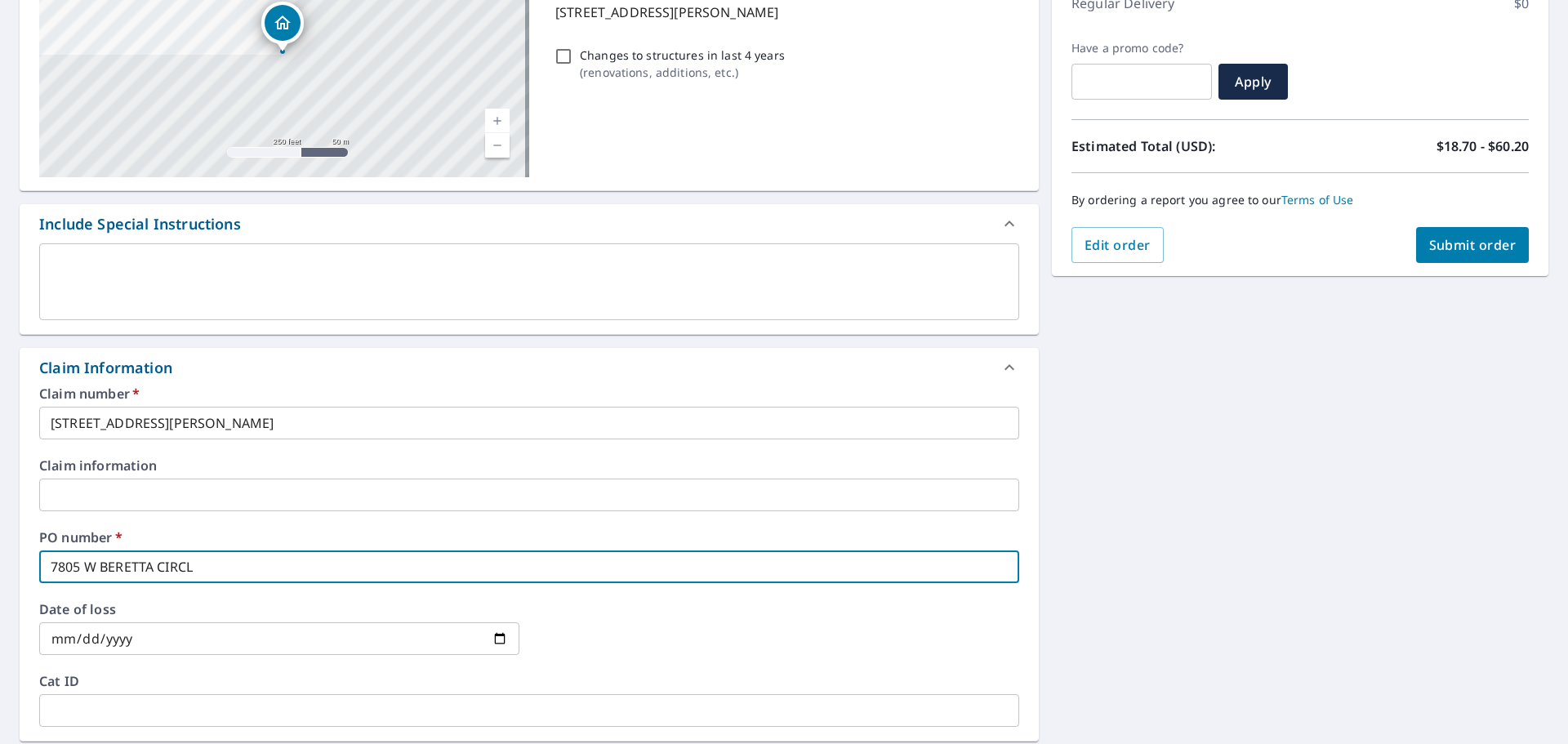
type input "[STREET_ADDRESS]"
checkbox input "true"
type input "[STREET_ADDRESS][PERSON_NAME]"
checkbox input "true"
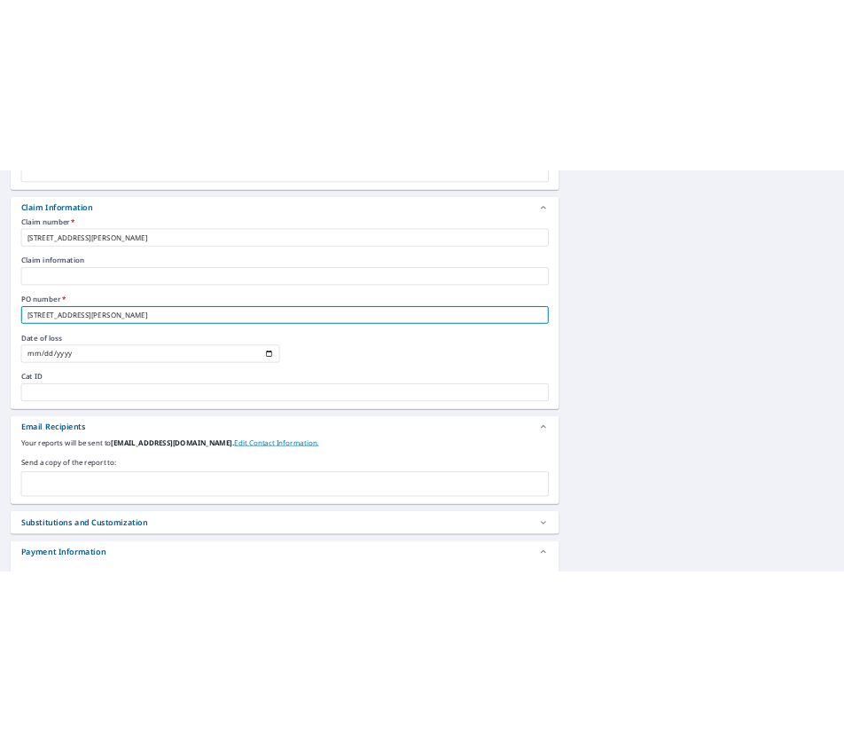
scroll to position [621, 0]
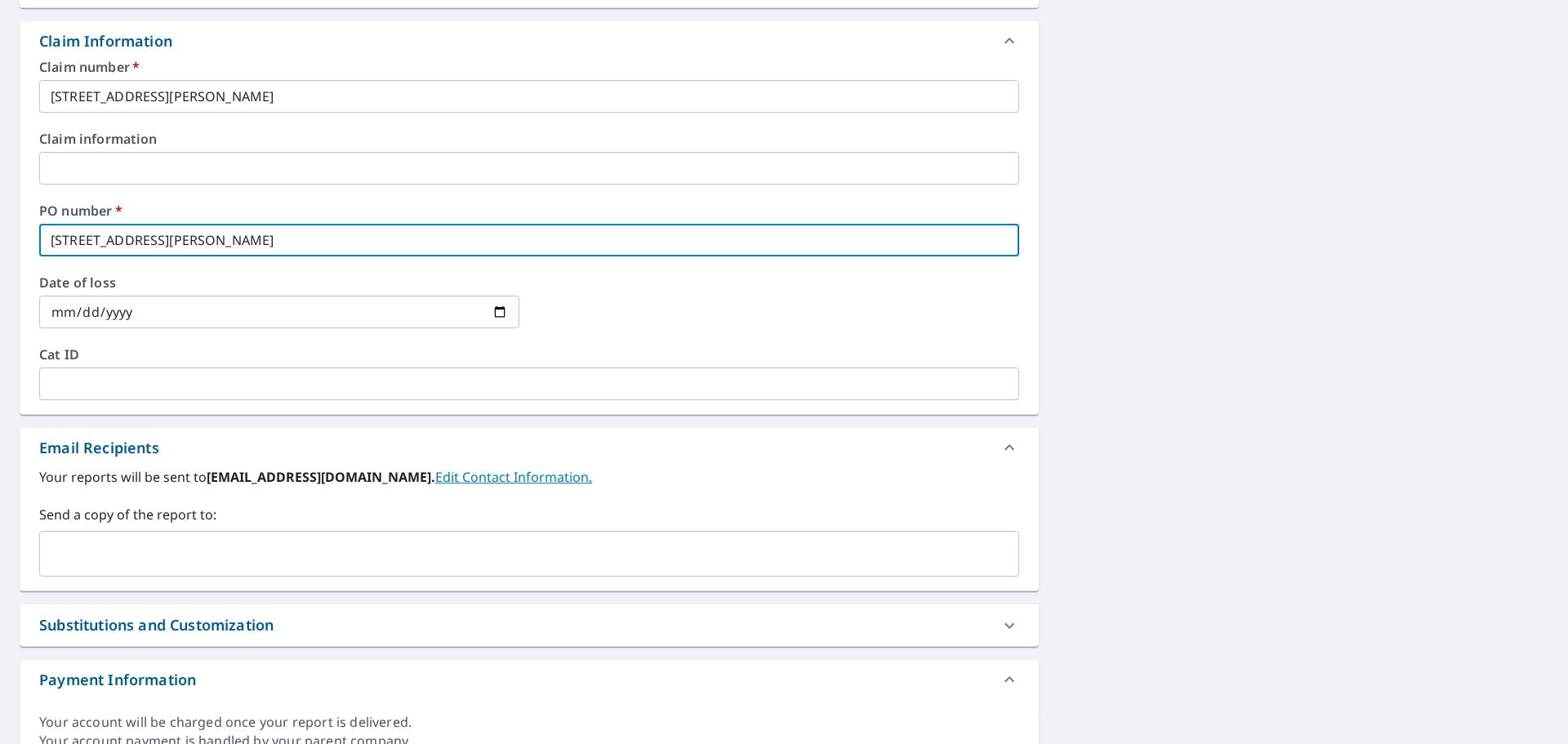
type input "[STREET_ADDRESS][PERSON_NAME]"
click at [196, 557] on input "text" at bounding box center [517, 553] width 941 height 31
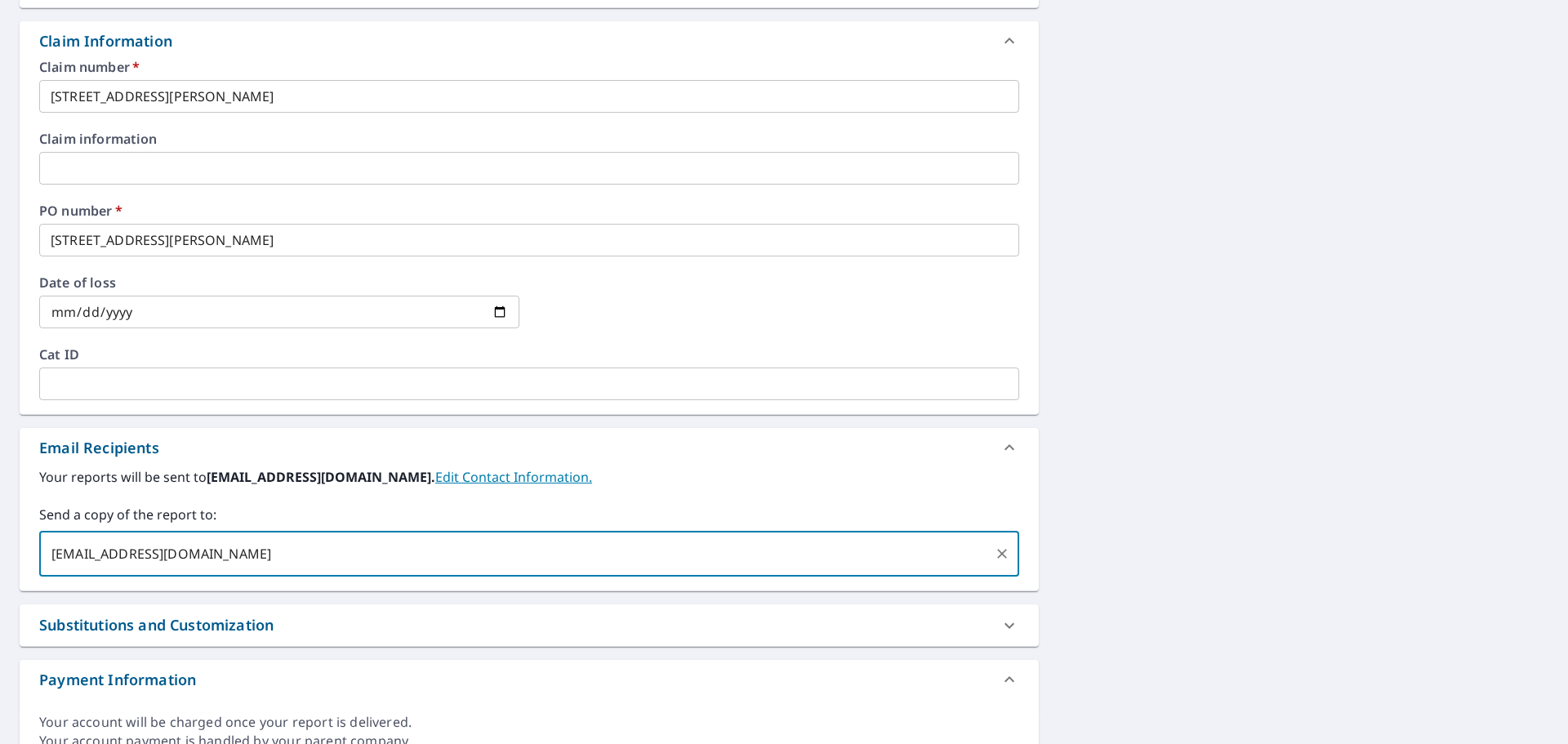
drag, startPoint x: 195, startPoint y: 556, endPoint x: 206, endPoint y: 579, distance: 25.5
click at [196, 556] on input "[EMAIL_ADDRESS][DOMAIN_NAME]" at bounding box center [517, 553] width 941 height 31
type input "[EMAIL_ADDRESS][DOMAIN_NAME]"
checkbox input "true"
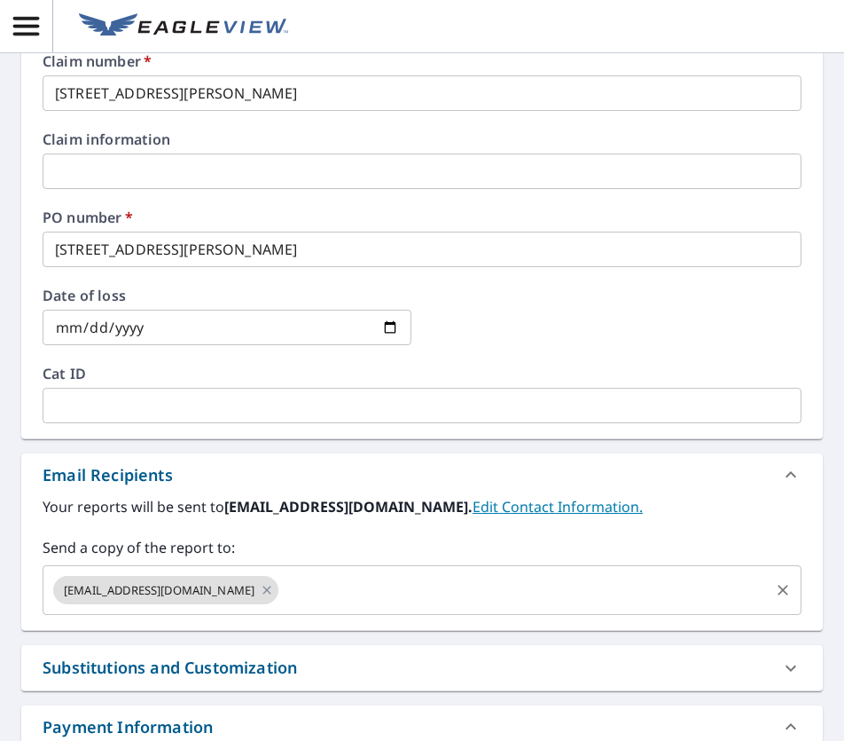
click at [435, 591] on input "text" at bounding box center [524, 590] width 486 height 34
click at [302, 585] on input "text" at bounding box center [524, 590] width 486 height 34
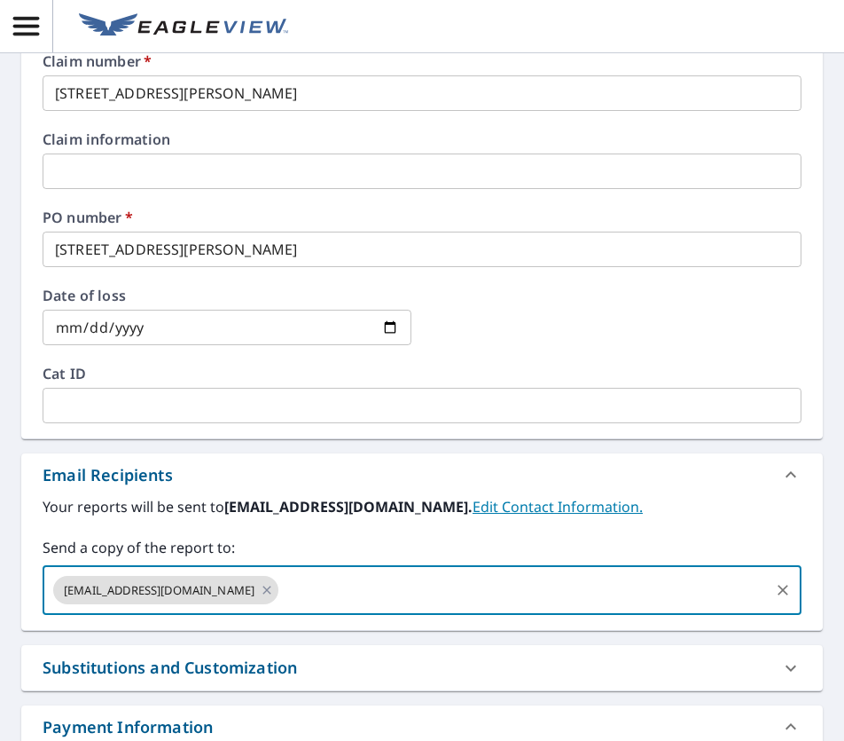
paste input "[PERSON_NAME][EMAIL_ADDRESS][DOMAIN_NAME]"
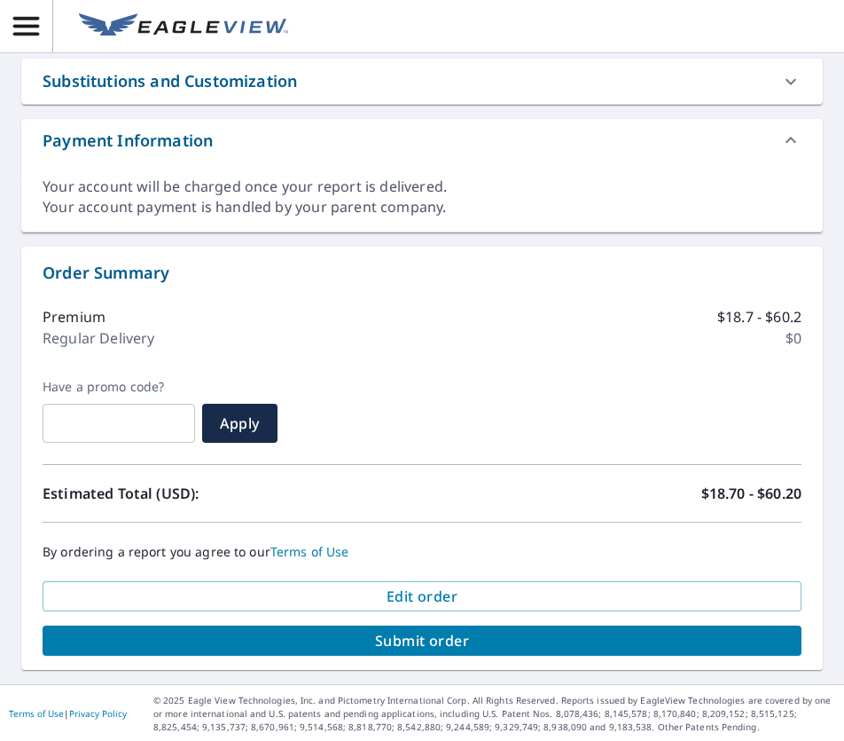
scroll to position [1209, 0]
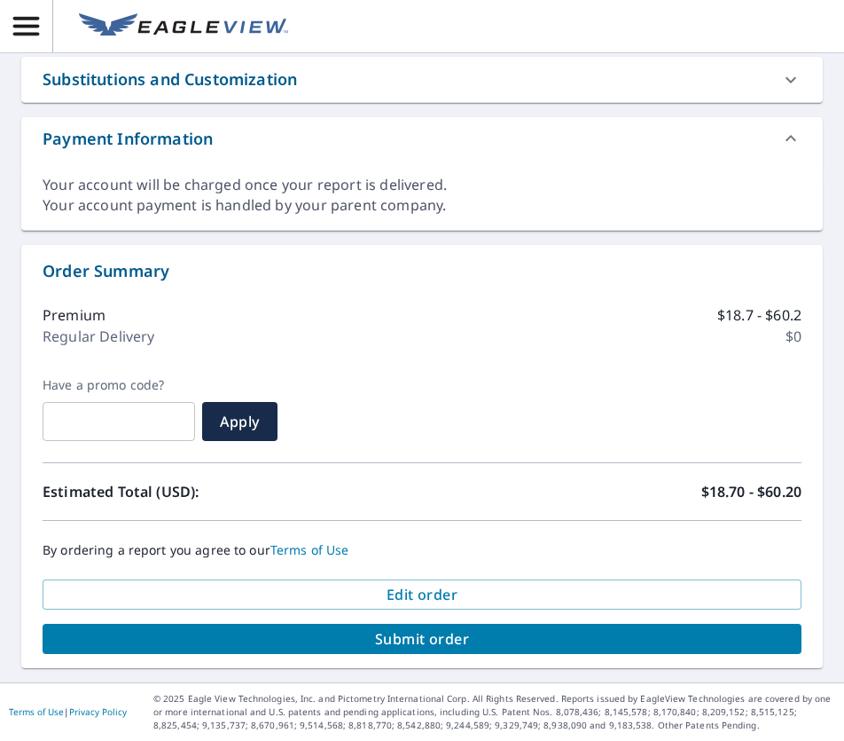
type input "[PERSON_NAME][EMAIL_ADDRESS][DOMAIN_NAME]"
click at [420, 636] on span "Submit order" at bounding box center [422, 639] width 731 height 20
checkbox input "true"
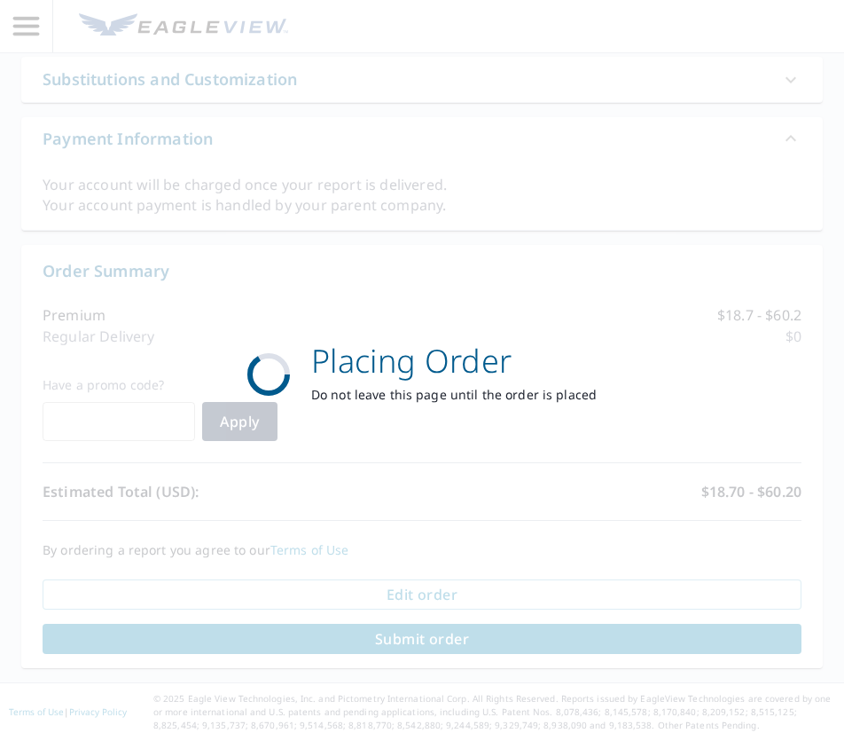
scroll to position [1078, 0]
